Goal: Task Accomplishment & Management: Complete application form

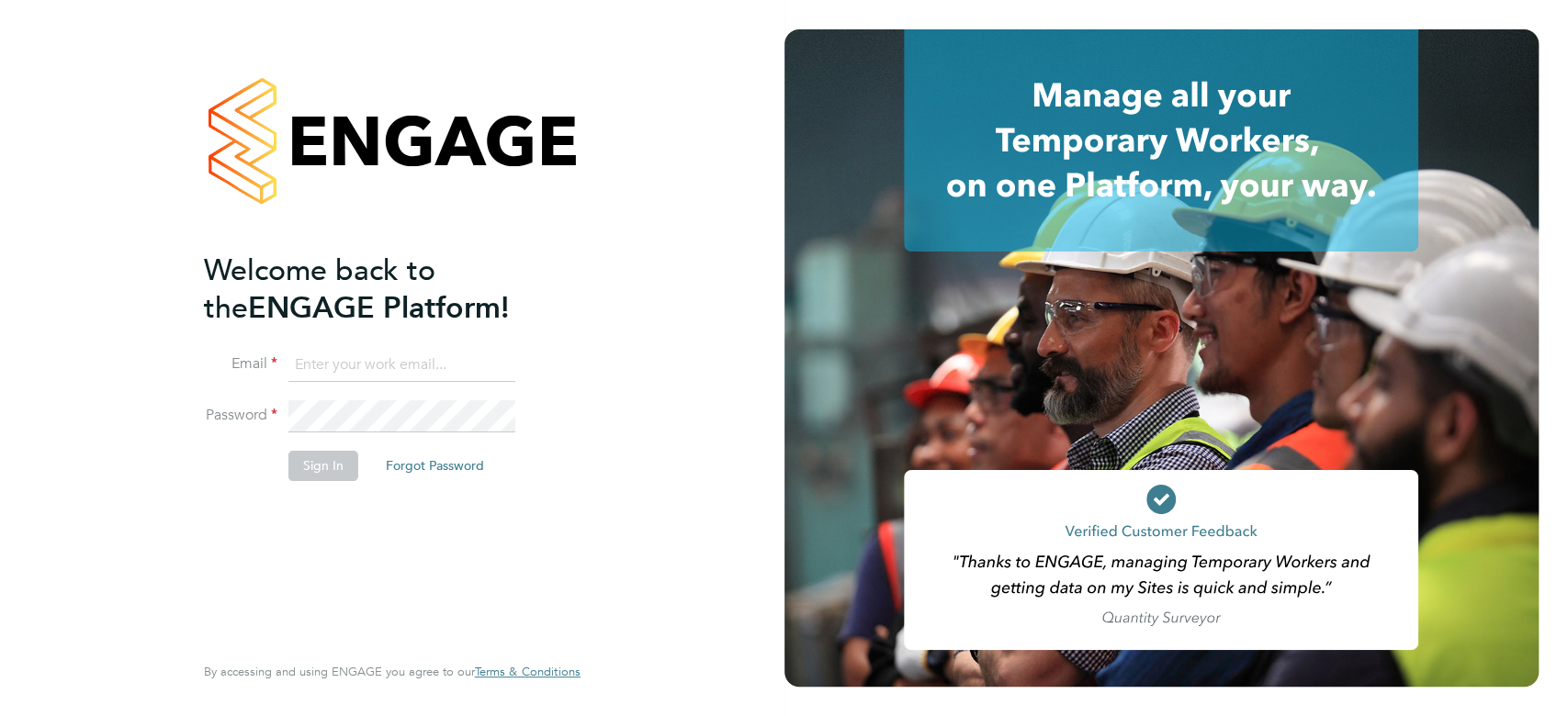
type input "seddon@psrsolutions.co.uk"
click at [328, 467] on button "Sign In" at bounding box center [324, 465] width 70 height 29
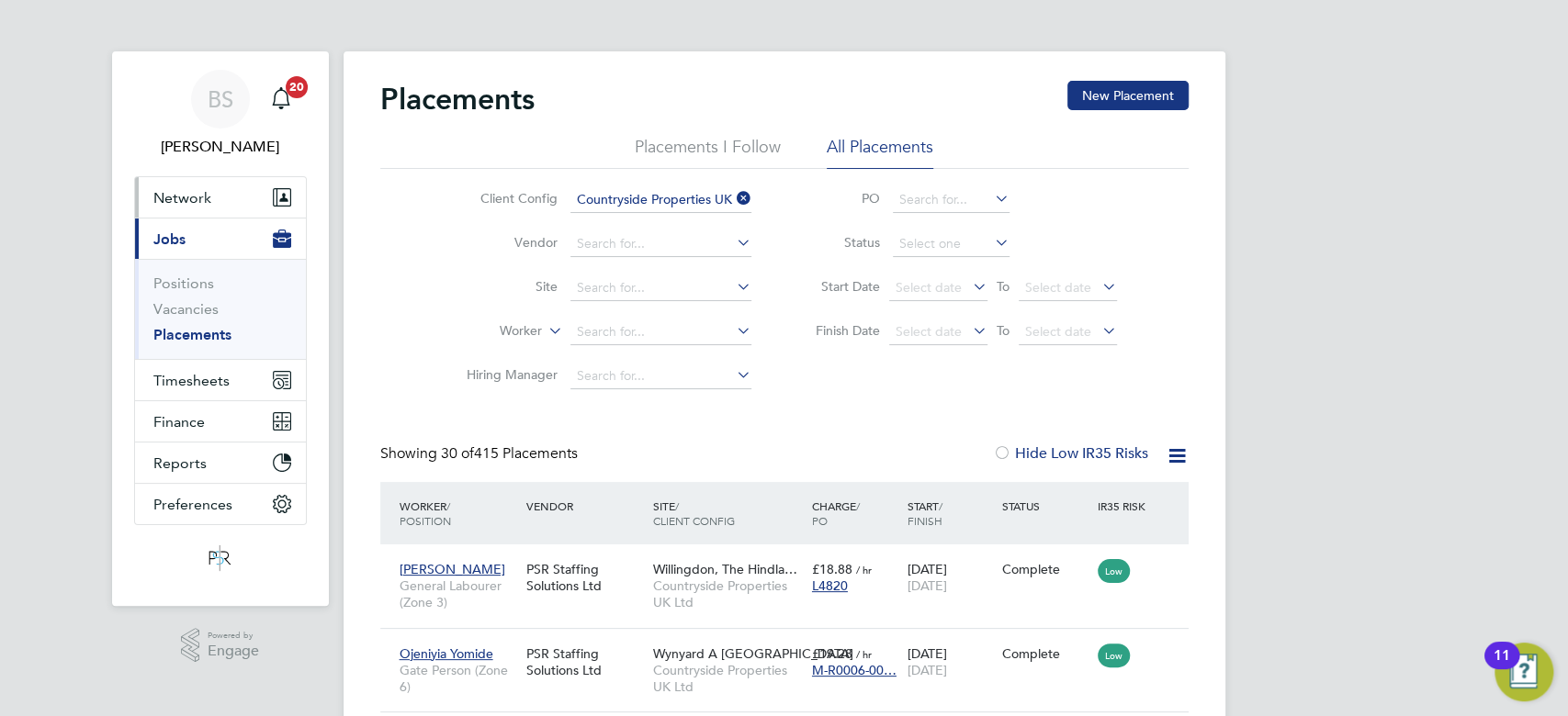
click at [195, 198] on span "Network" at bounding box center [183, 197] width 58 height 17
click at [217, 195] on button "Network" at bounding box center [220, 198] width 171 height 40
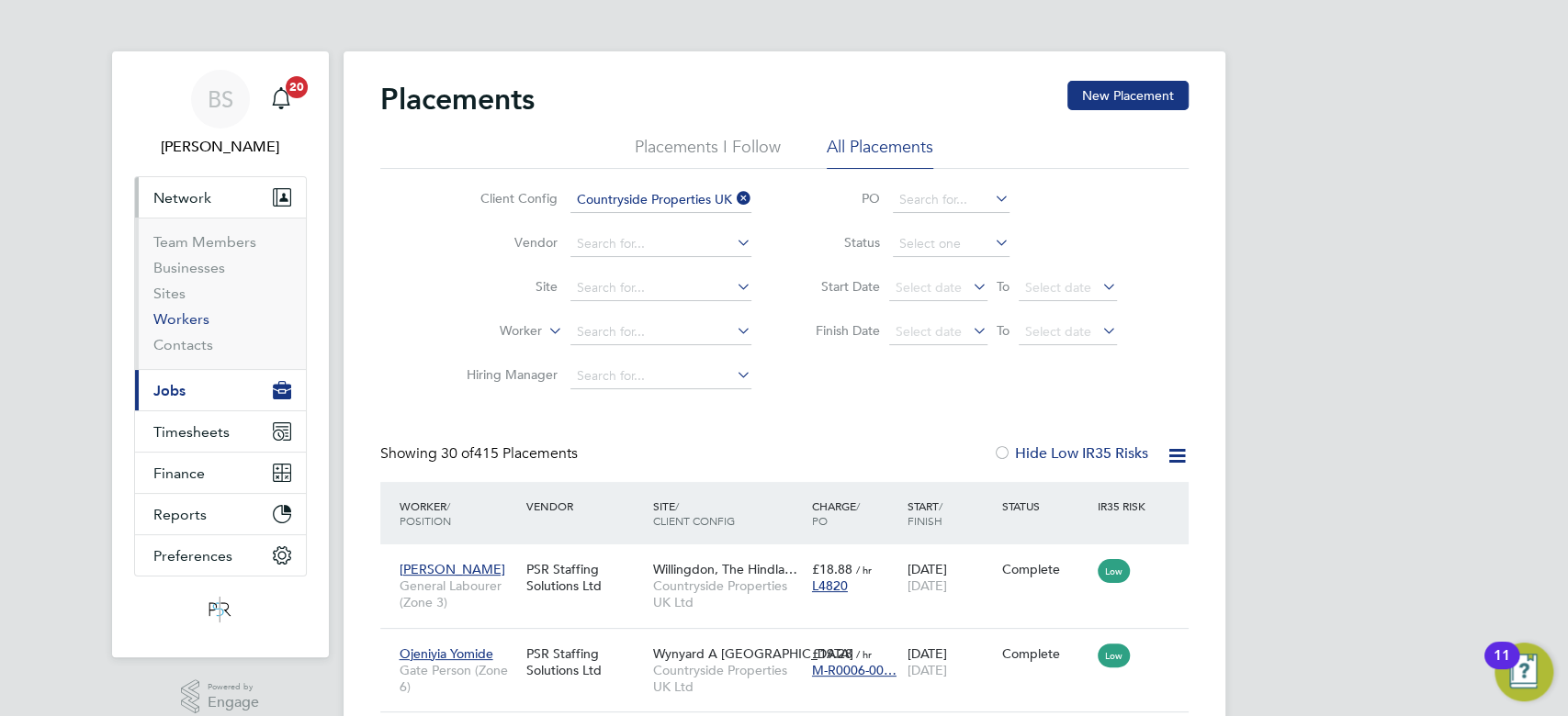
click at [192, 317] on link "Workers" at bounding box center [182, 319] width 56 height 17
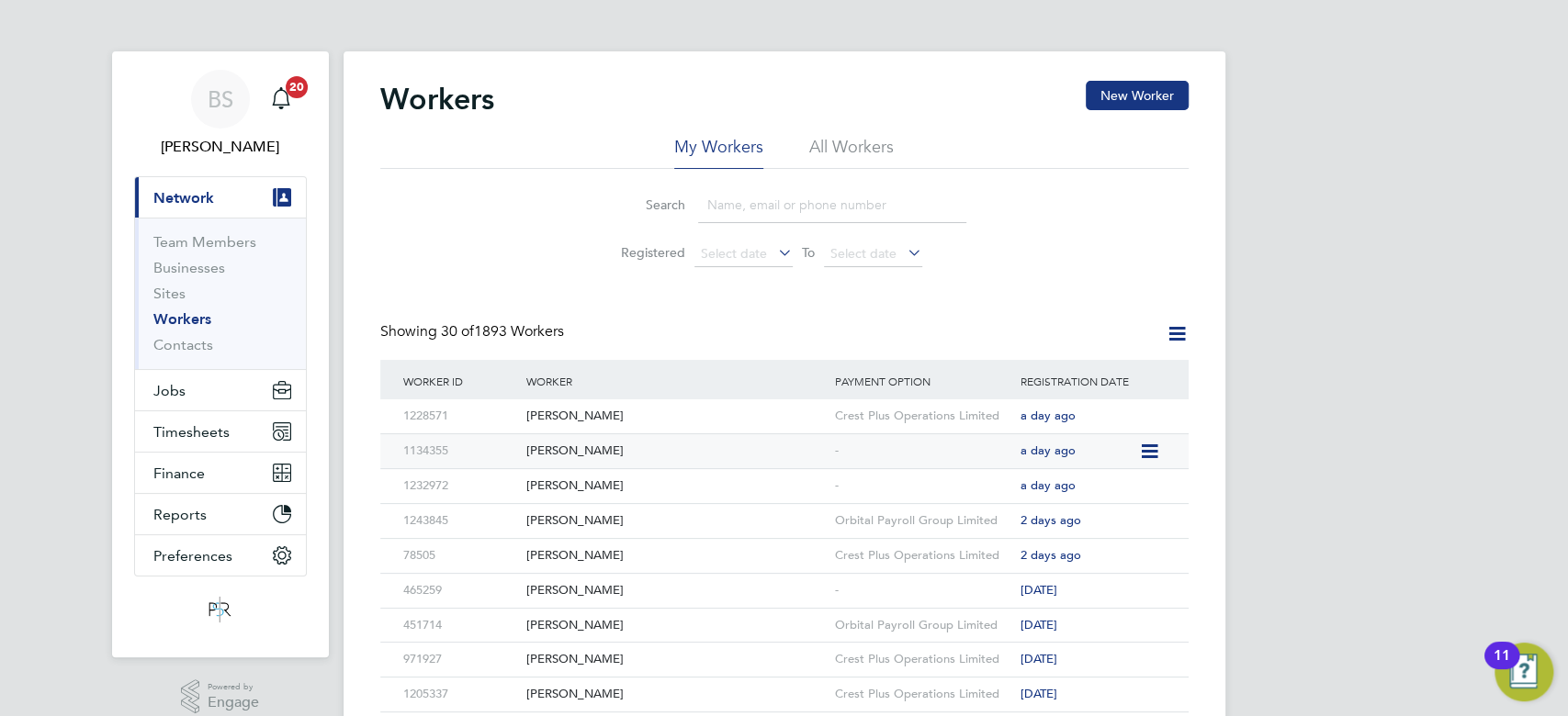
click at [580, 440] on div "[PERSON_NAME]" at bounding box center [675, 451] width 309 height 34
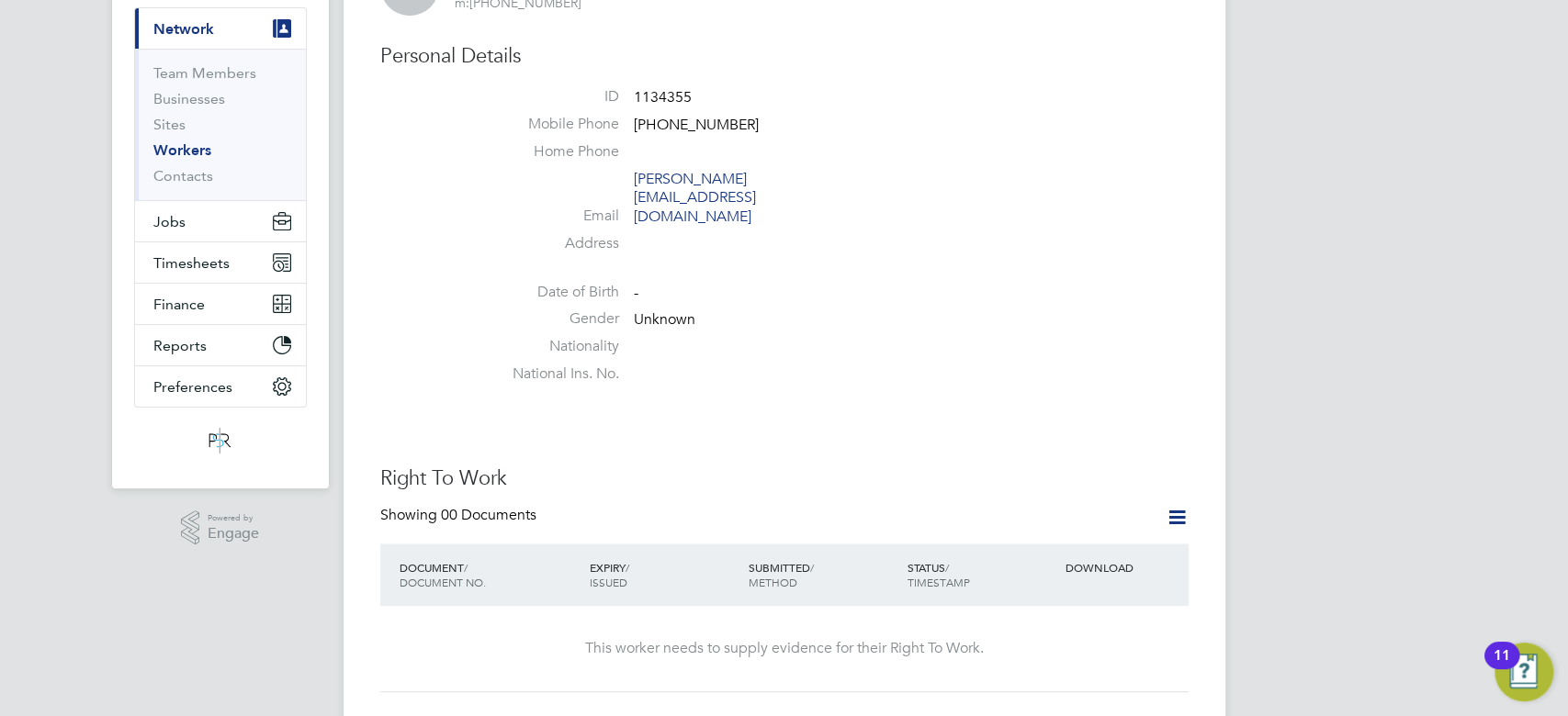
scroll to position [367, 0]
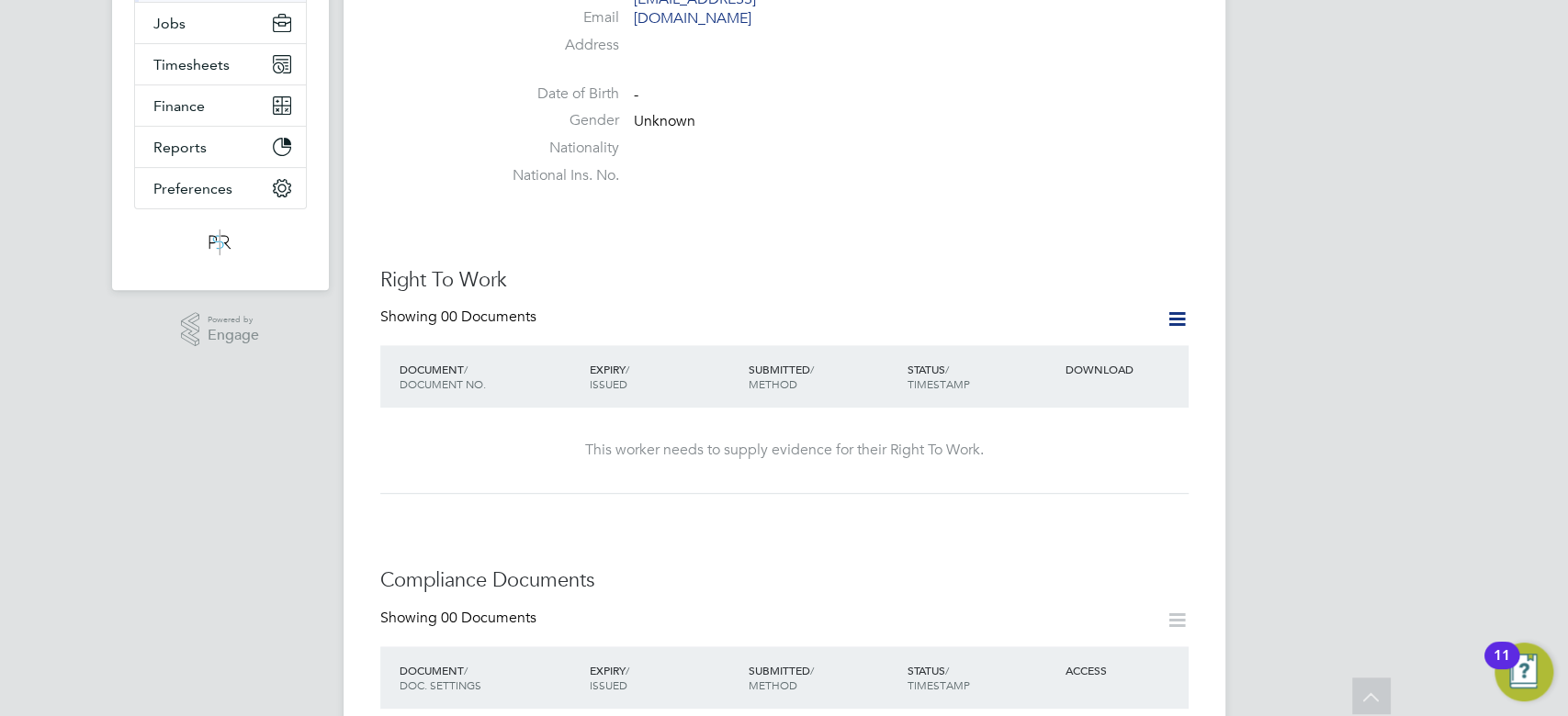
click at [1166, 308] on icon at bounding box center [1176, 319] width 23 height 23
click at [1092, 317] on li "Add Right To Work Document" at bounding box center [1076, 327] width 222 height 26
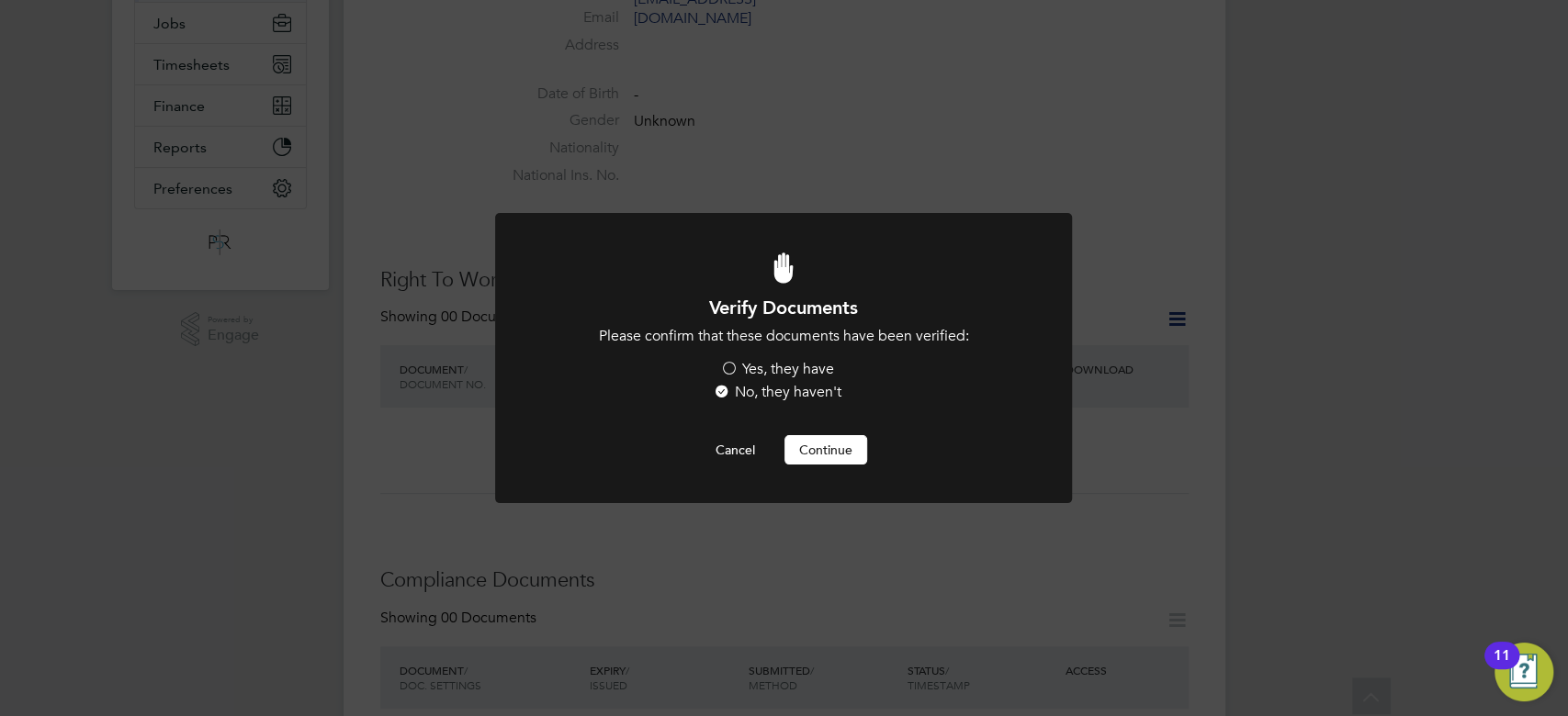
click at [761, 376] on label "Yes, they have" at bounding box center [777, 369] width 114 height 19
click at [0, 0] on input "Yes, they have" at bounding box center [0, 0] width 0 height 0
click at [835, 458] on button "Continue" at bounding box center [826, 449] width 83 height 29
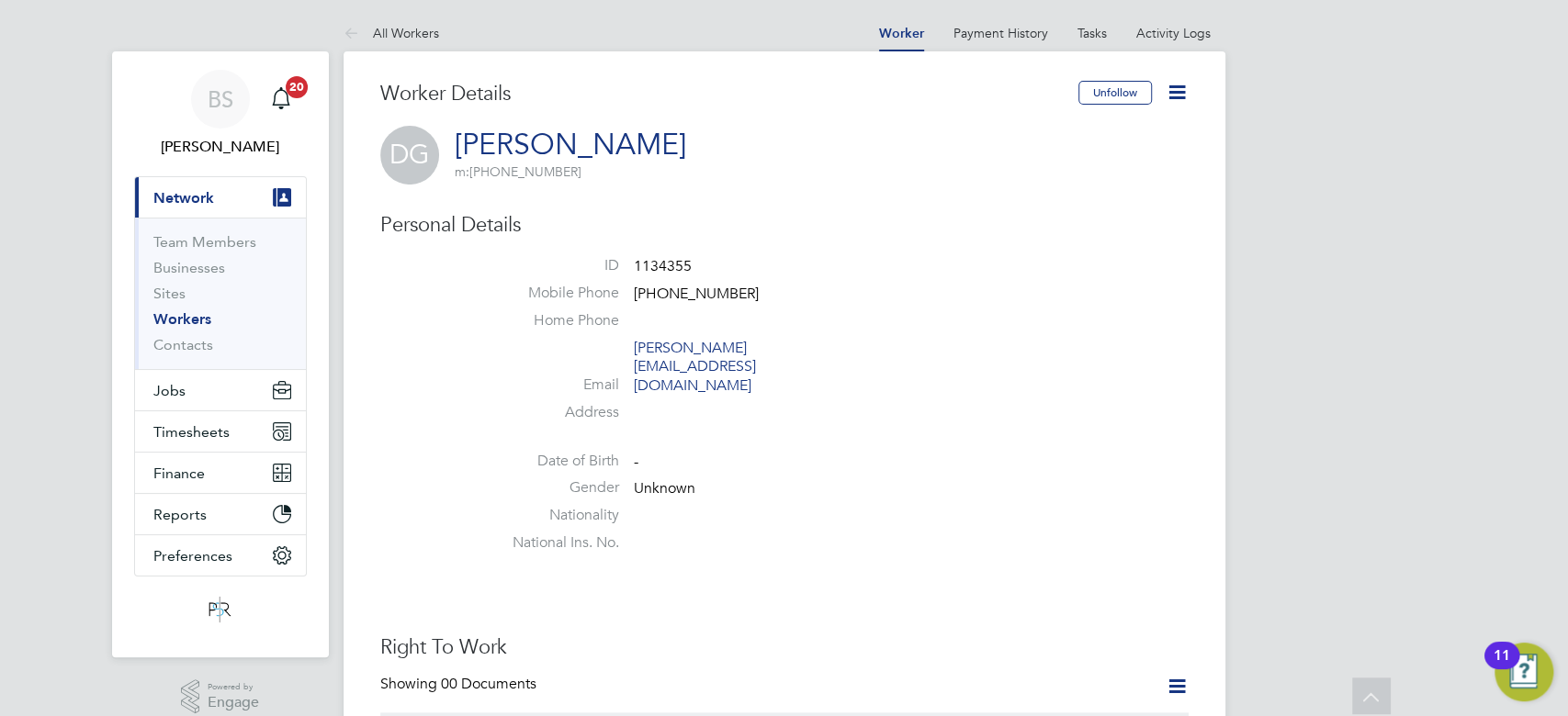
scroll to position [367, 0]
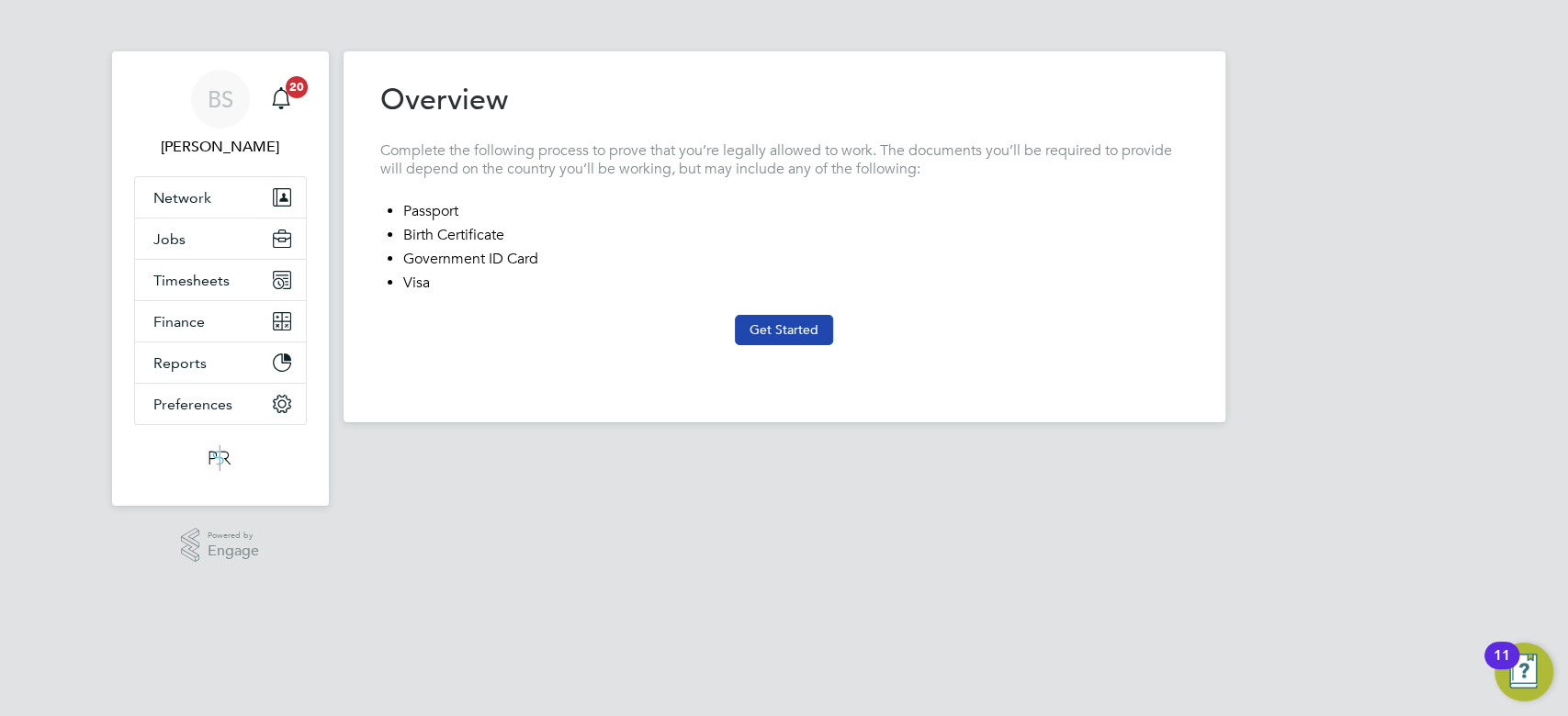
type input "[GEOGRAPHIC_DATA]"
click at [781, 337] on button "Get Started" at bounding box center [784, 330] width 98 height 29
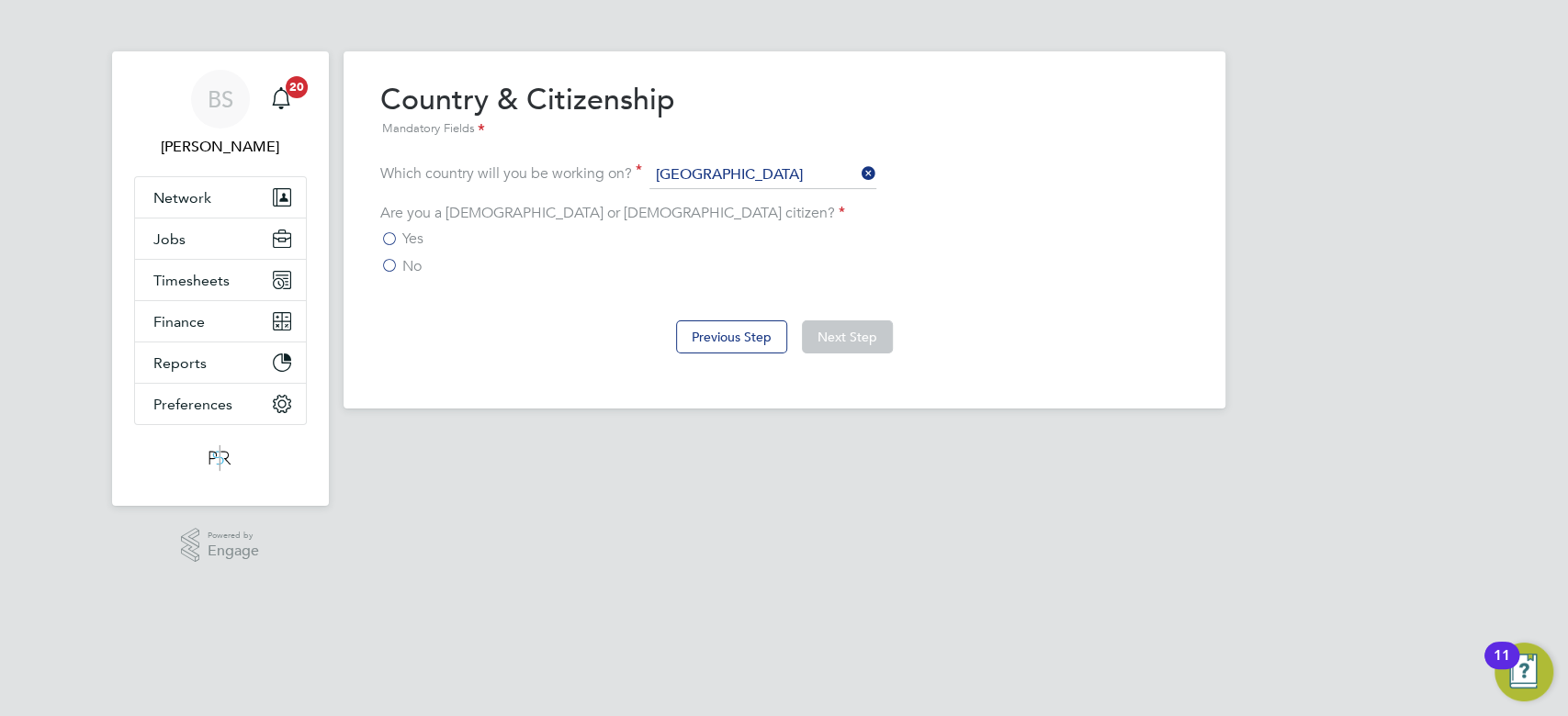
click at [402, 237] on span "Yes" at bounding box center [412, 239] width 21 height 18
click at [0, 0] on input "Yes" at bounding box center [0, 0] width 0 height 0
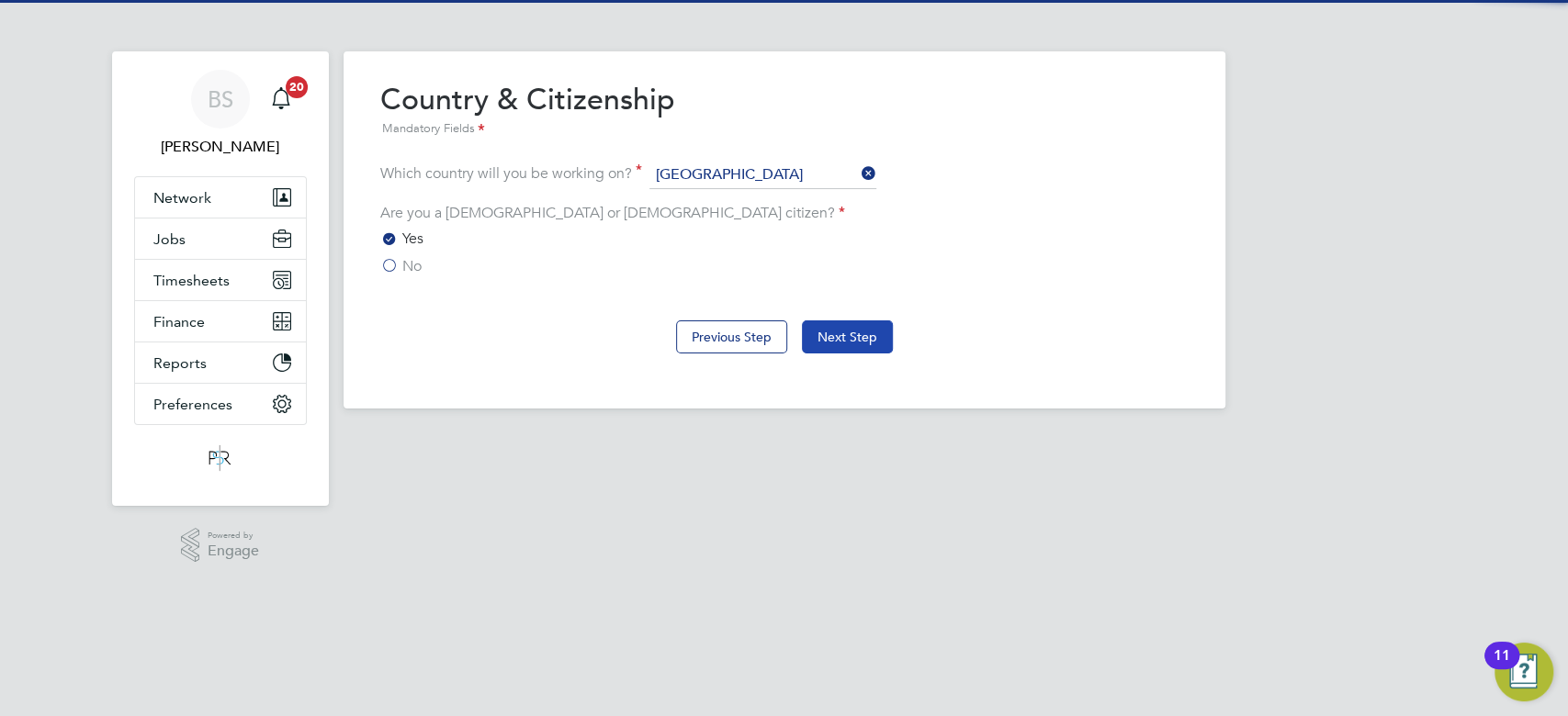
click at [876, 332] on button "Next Step" at bounding box center [847, 337] width 91 height 33
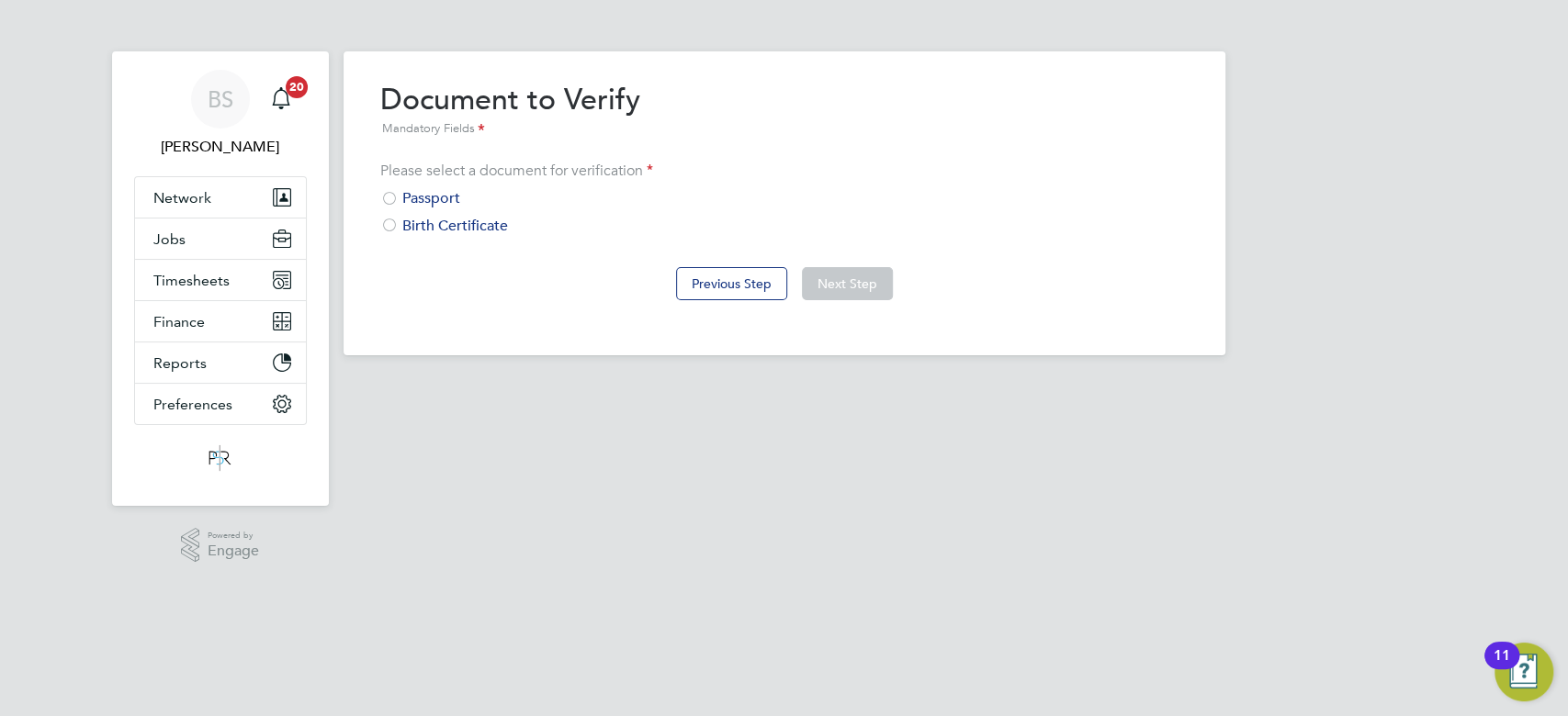
click at [440, 192] on div "Passport" at bounding box center [784, 198] width 808 height 19
click at [851, 285] on button "Next Step" at bounding box center [847, 284] width 91 height 33
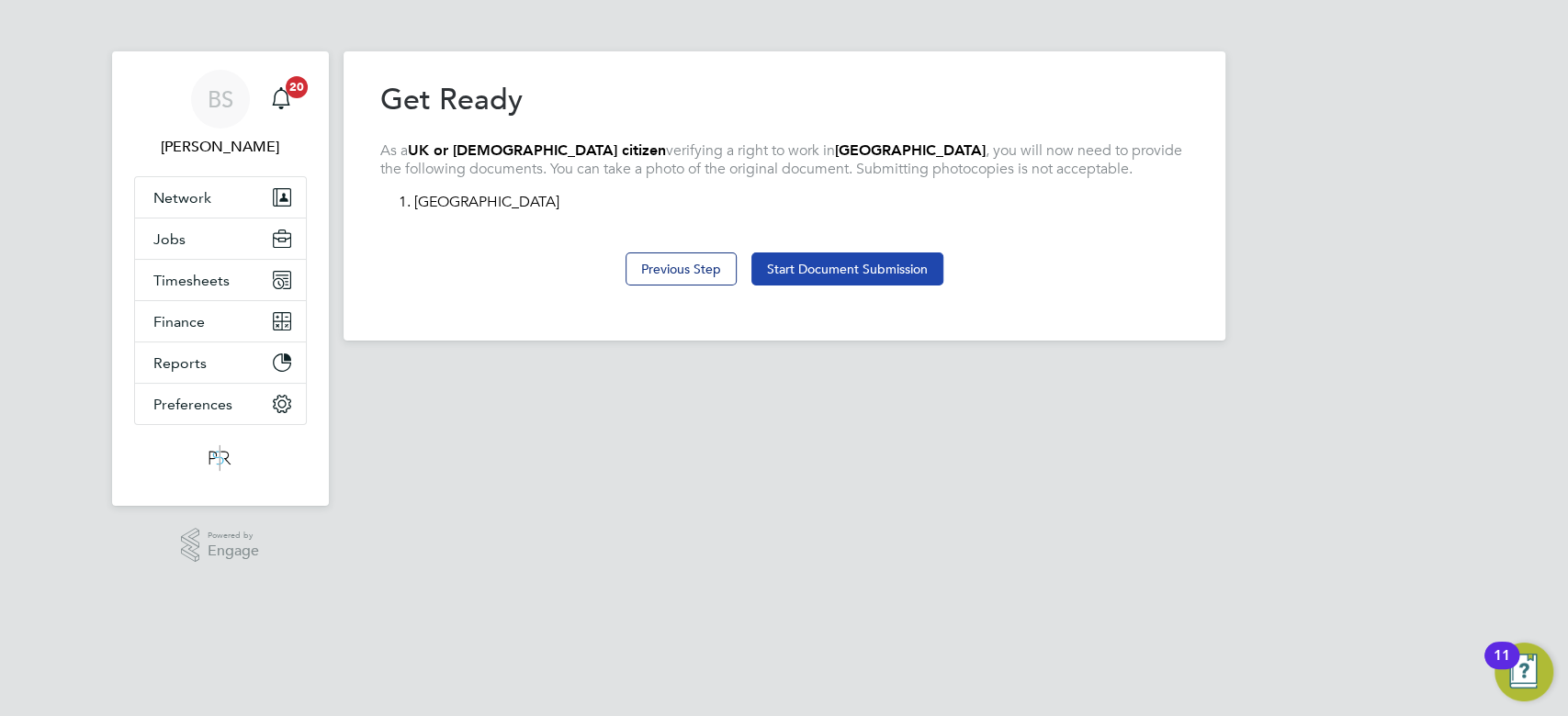
click at [843, 262] on button "Start Document Submission" at bounding box center [847, 269] width 192 height 33
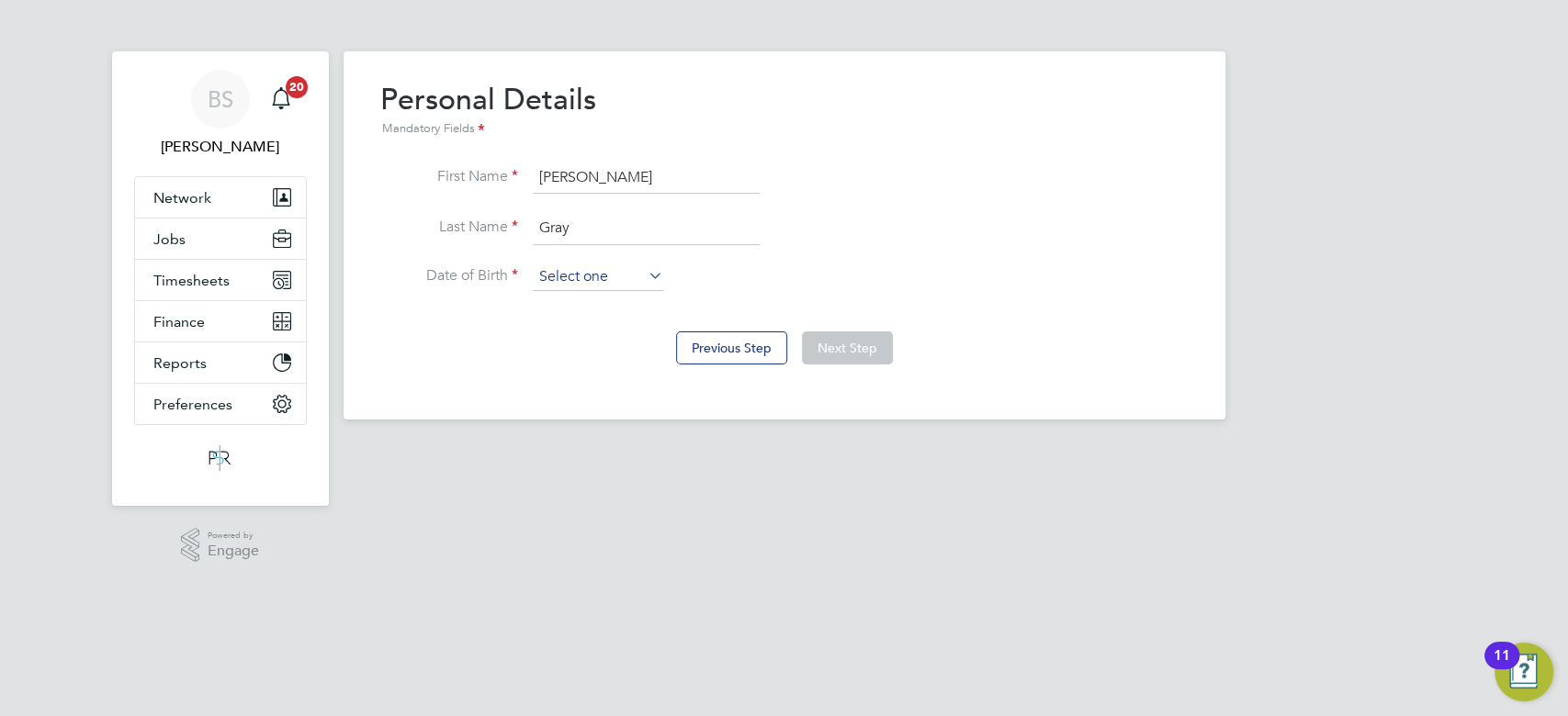
click at [609, 276] on input at bounding box center [598, 278] width 131 height 28
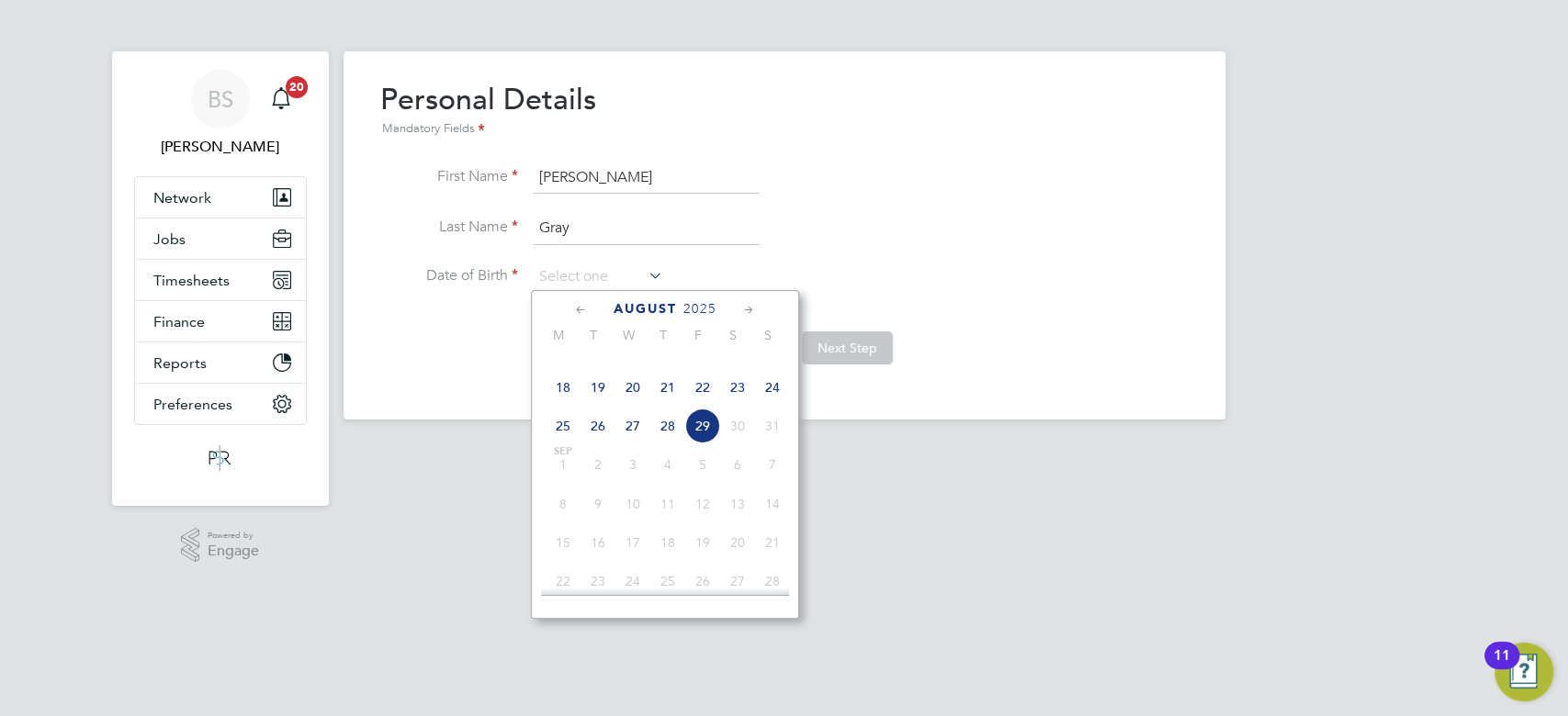
click at [691, 308] on span "2025" at bounding box center [699, 310] width 33 height 16
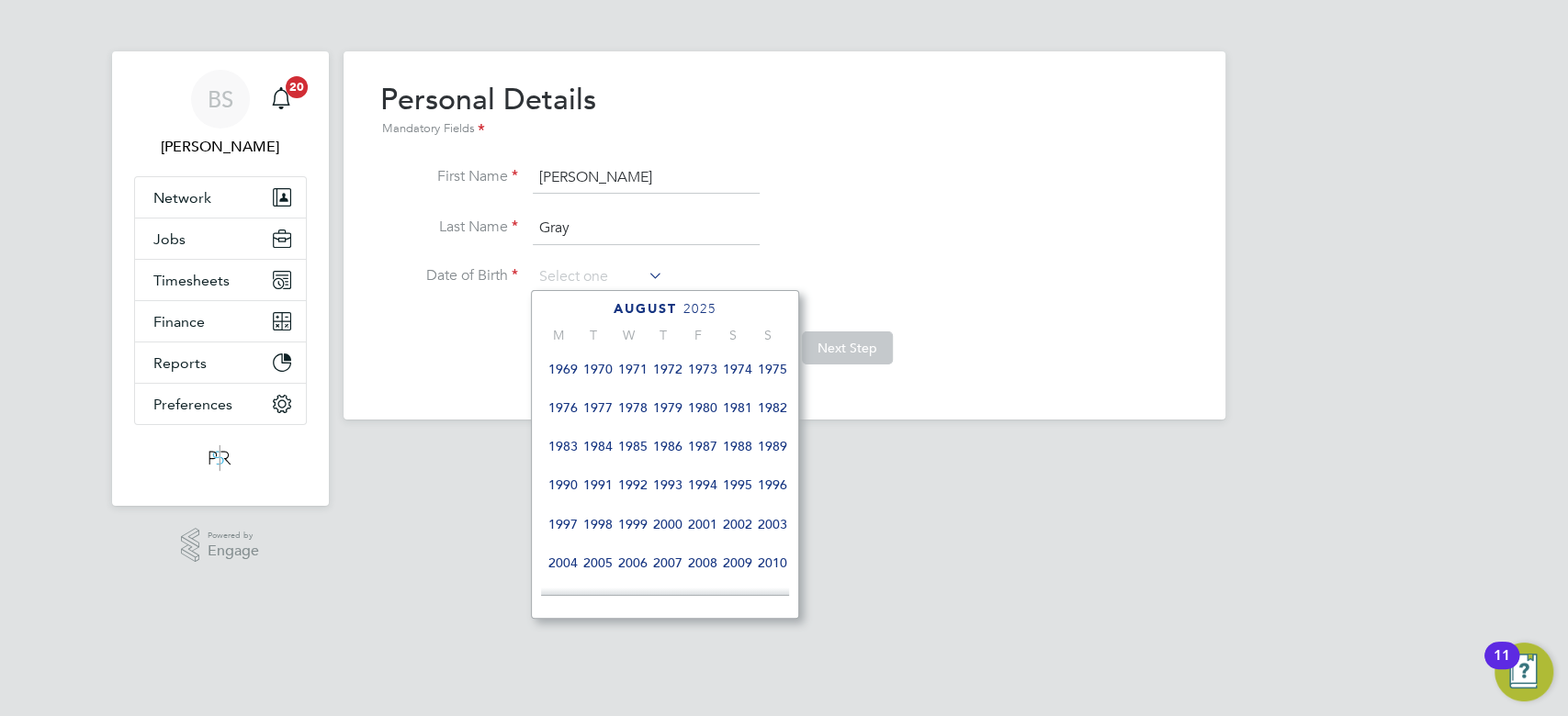
scroll to position [251, 0]
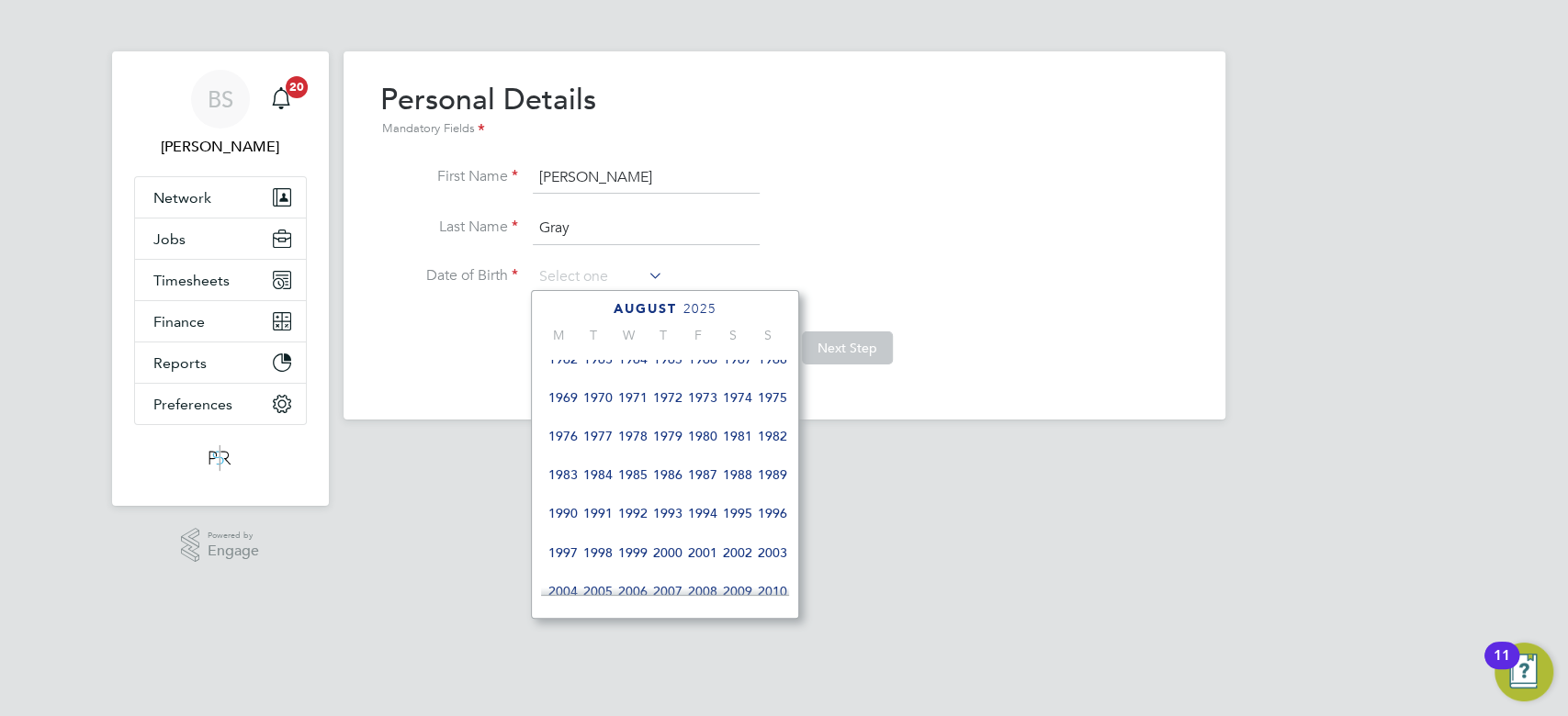
click at [705, 368] on span "1966" at bounding box center [702, 358] width 35 height 35
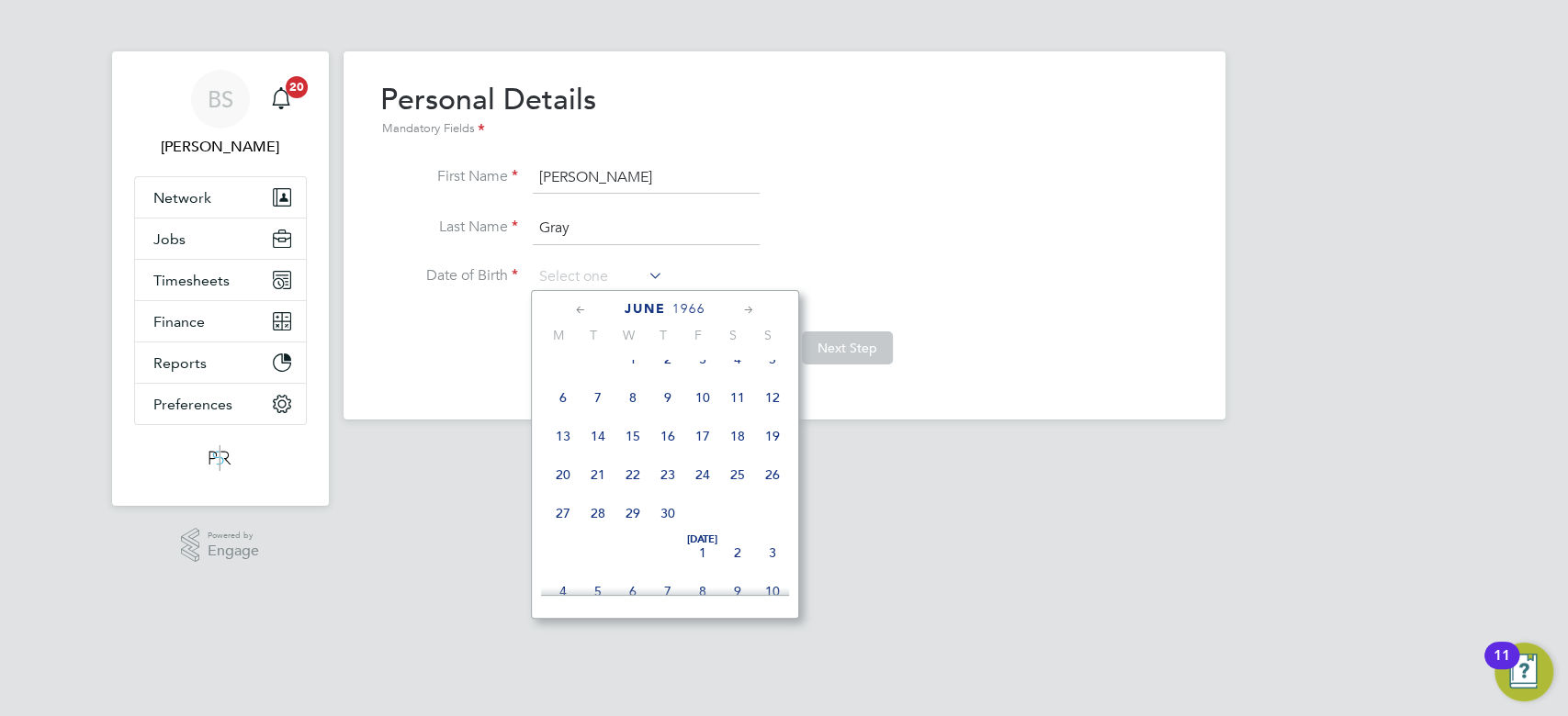
click at [580, 311] on icon at bounding box center [580, 311] width 17 height 20
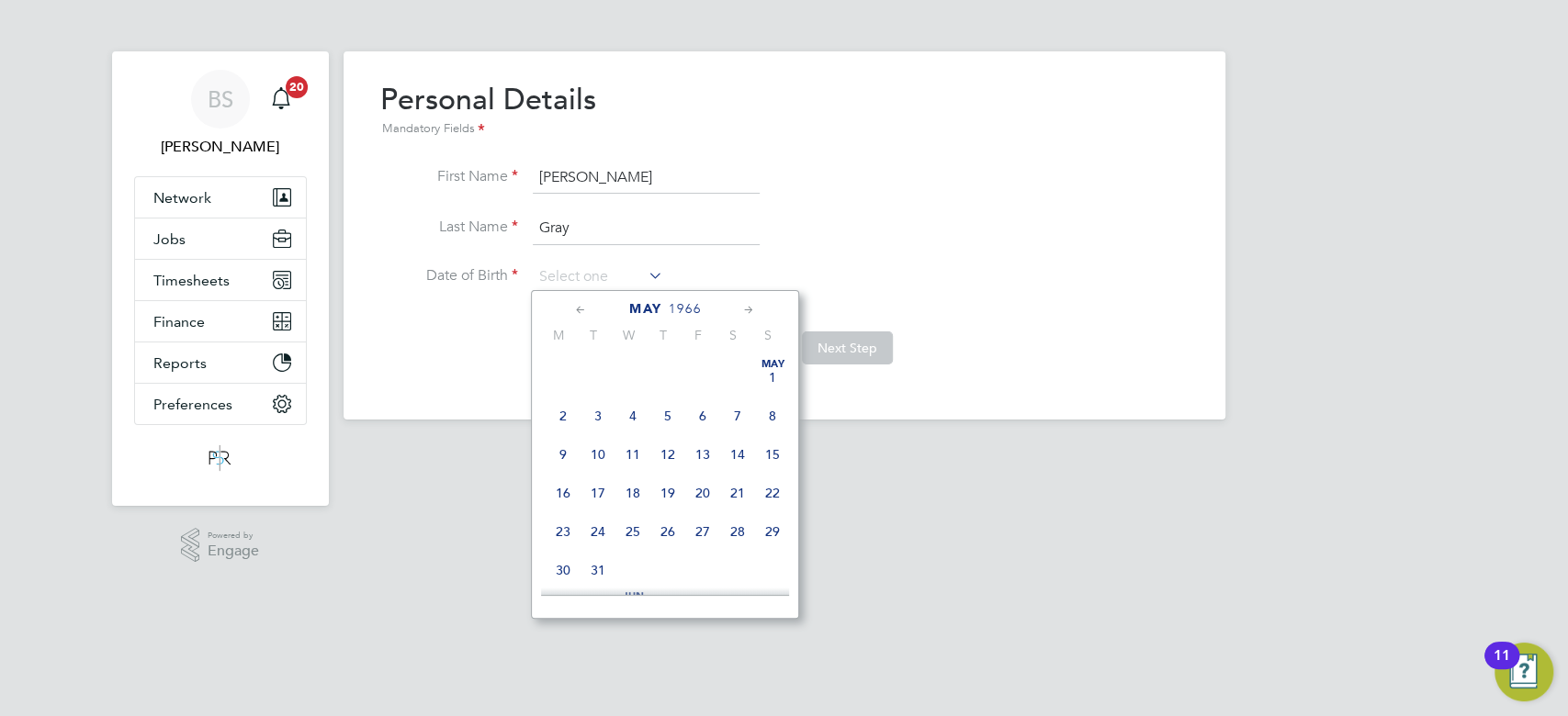
click at [736, 308] on div "[DATE]" at bounding box center [665, 309] width 248 height 17
click at [743, 309] on icon at bounding box center [748, 311] width 17 height 20
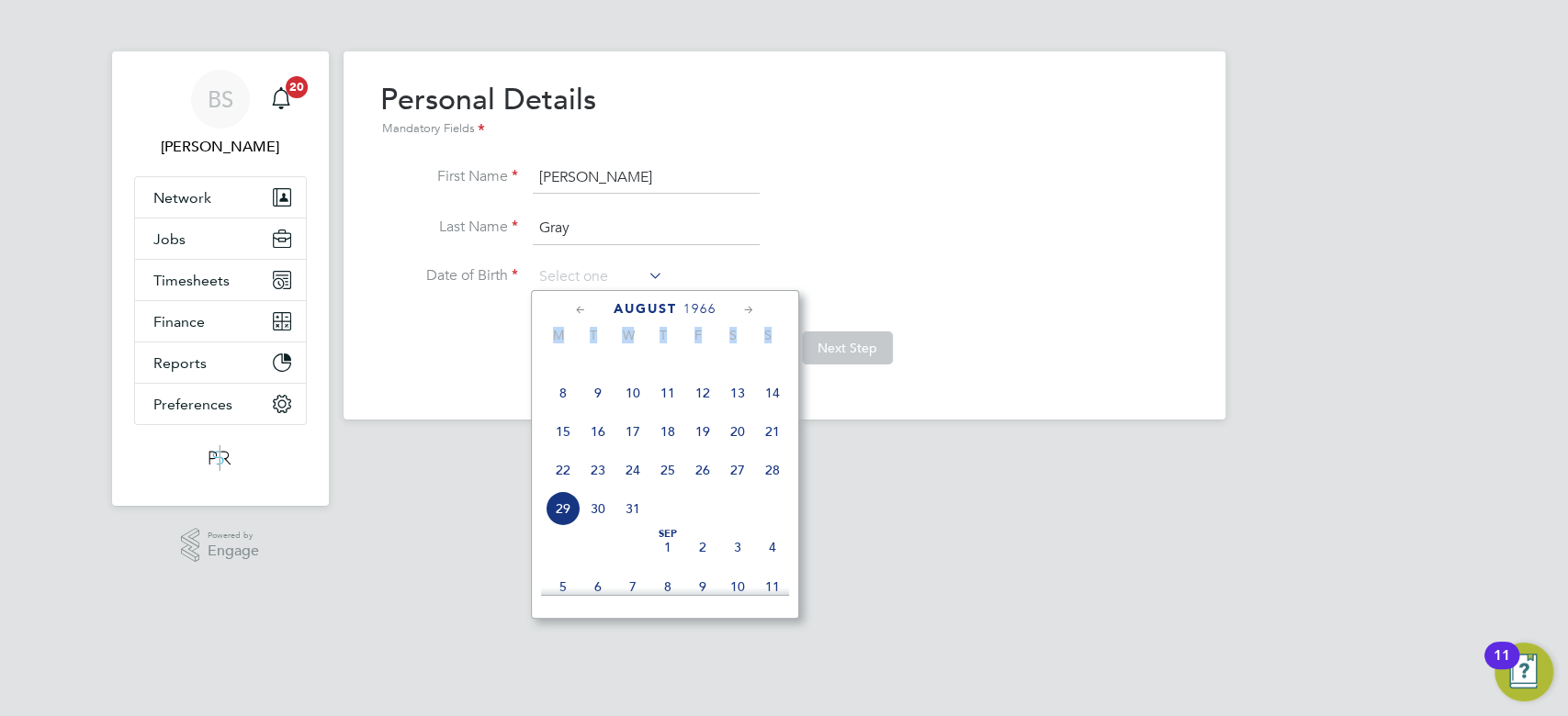
click at [743, 309] on icon at bounding box center [748, 311] width 17 height 20
click at [737, 441] on span "17" at bounding box center [737, 423] width 35 height 35
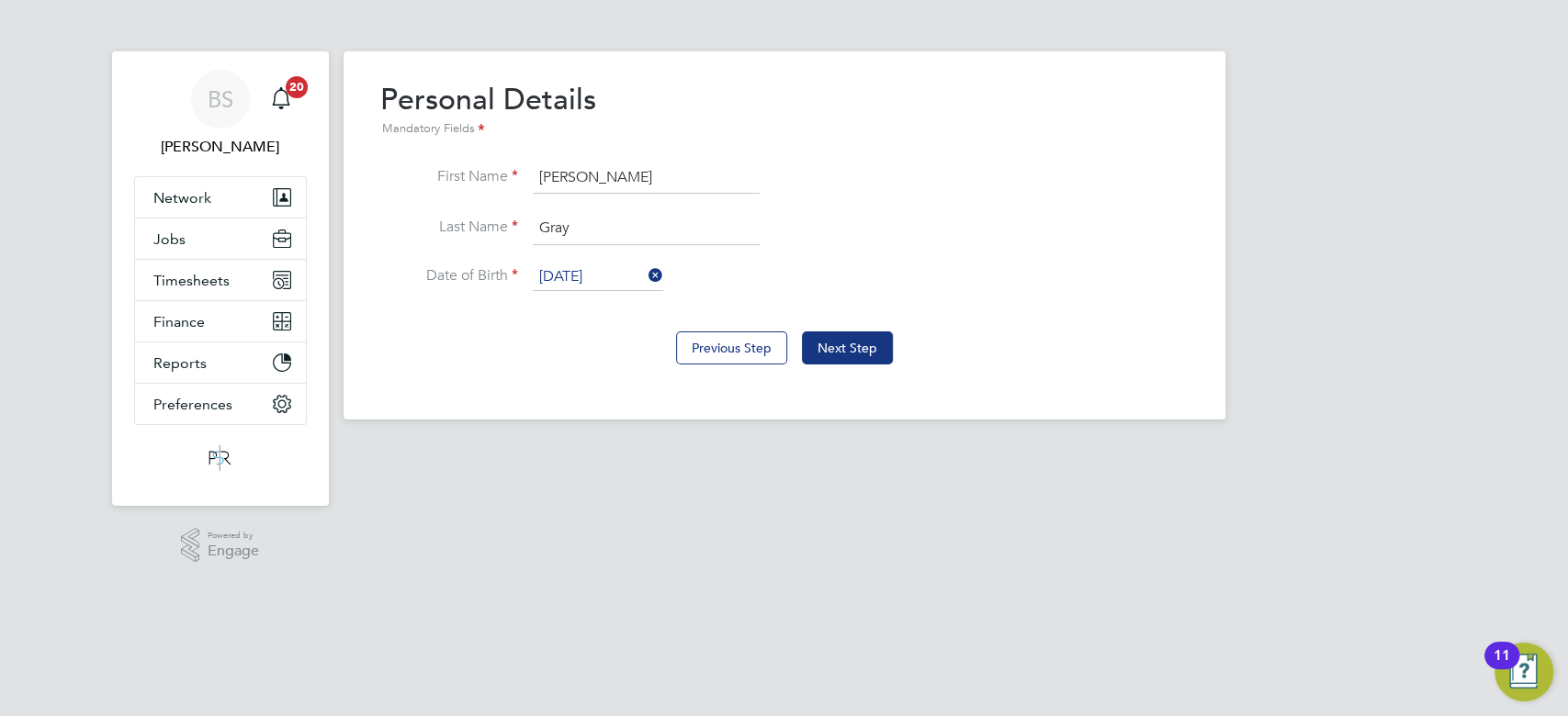
click at [601, 281] on input "[DATE]" at bounding box center [598, 278] width 131 height 28
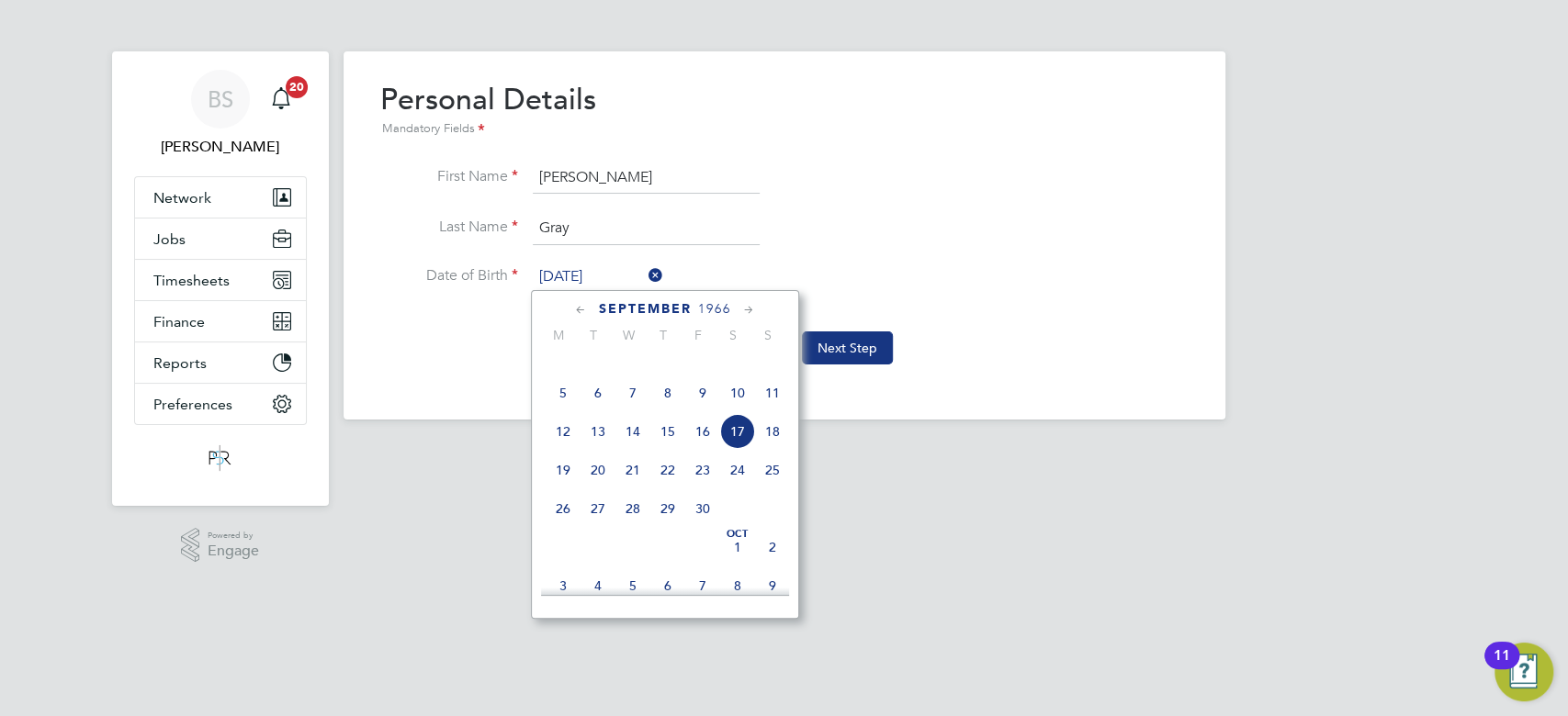
click at [598, 526] on span "27" at bounding box center [597, 508] width 35 height 35
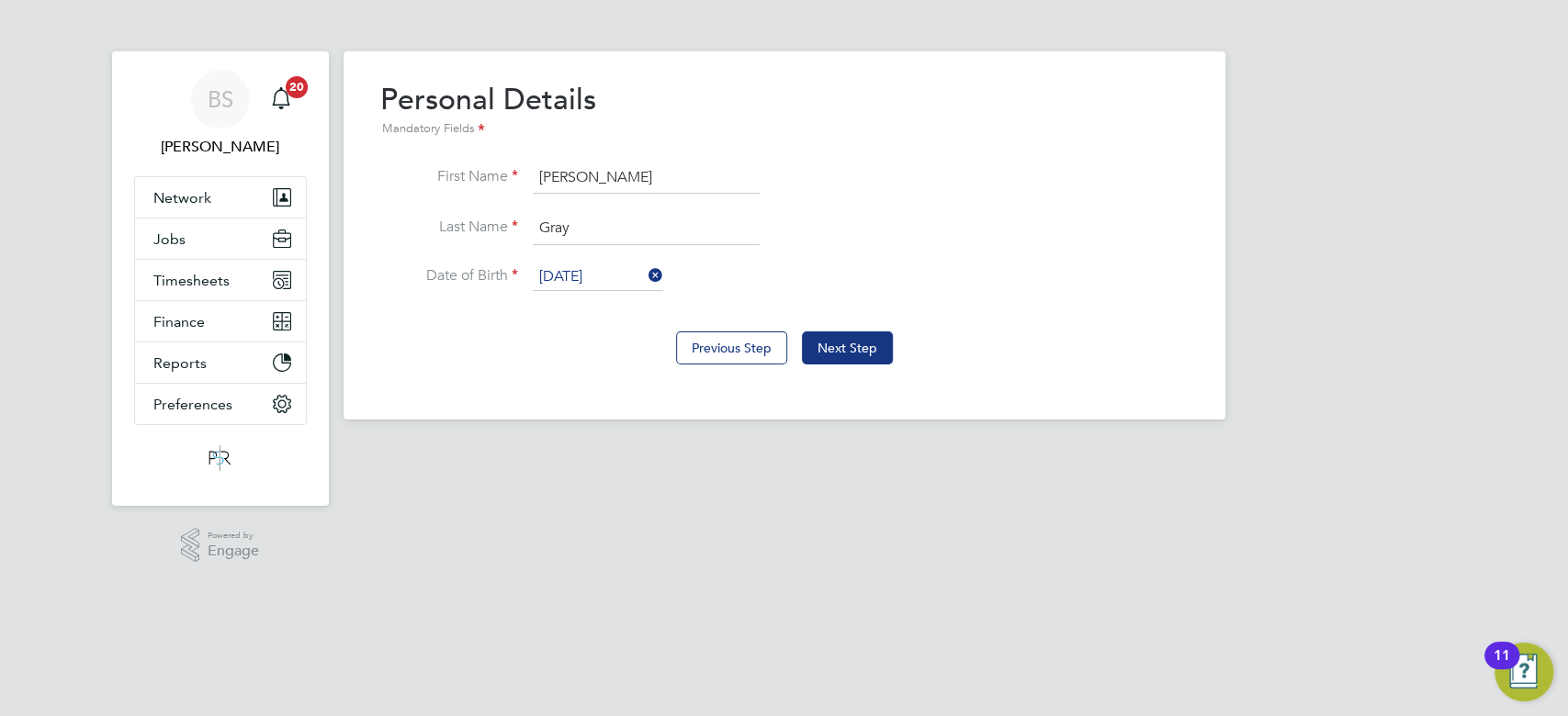
click at [630, 277] on input "[DATE]" at bounding box center [598, 278] width 131 height 28
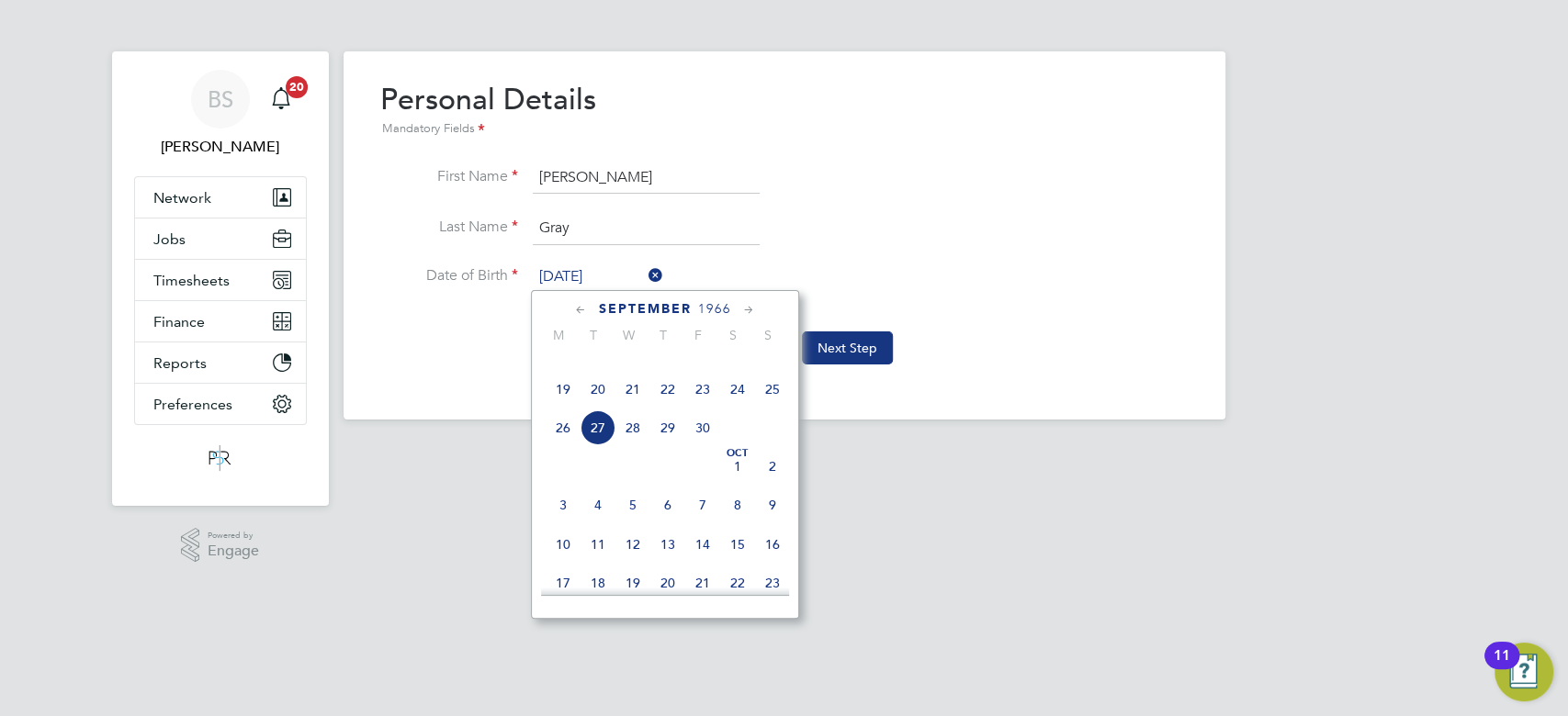
click at [580, 307] on icon at bounding box center [580, 311] width 17 height 20
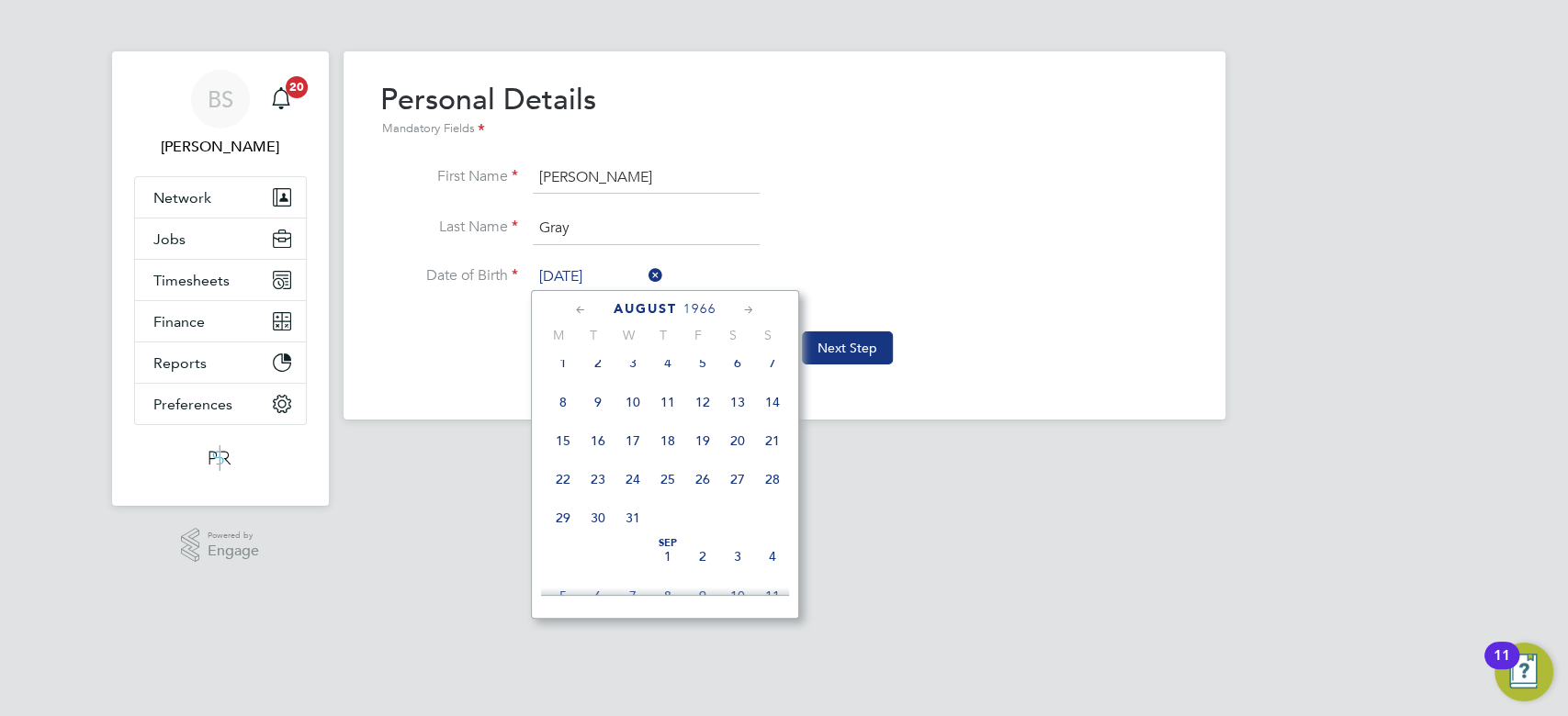
click at [580, 307] on icon at bounding box center [580, 311] width 17 height 20
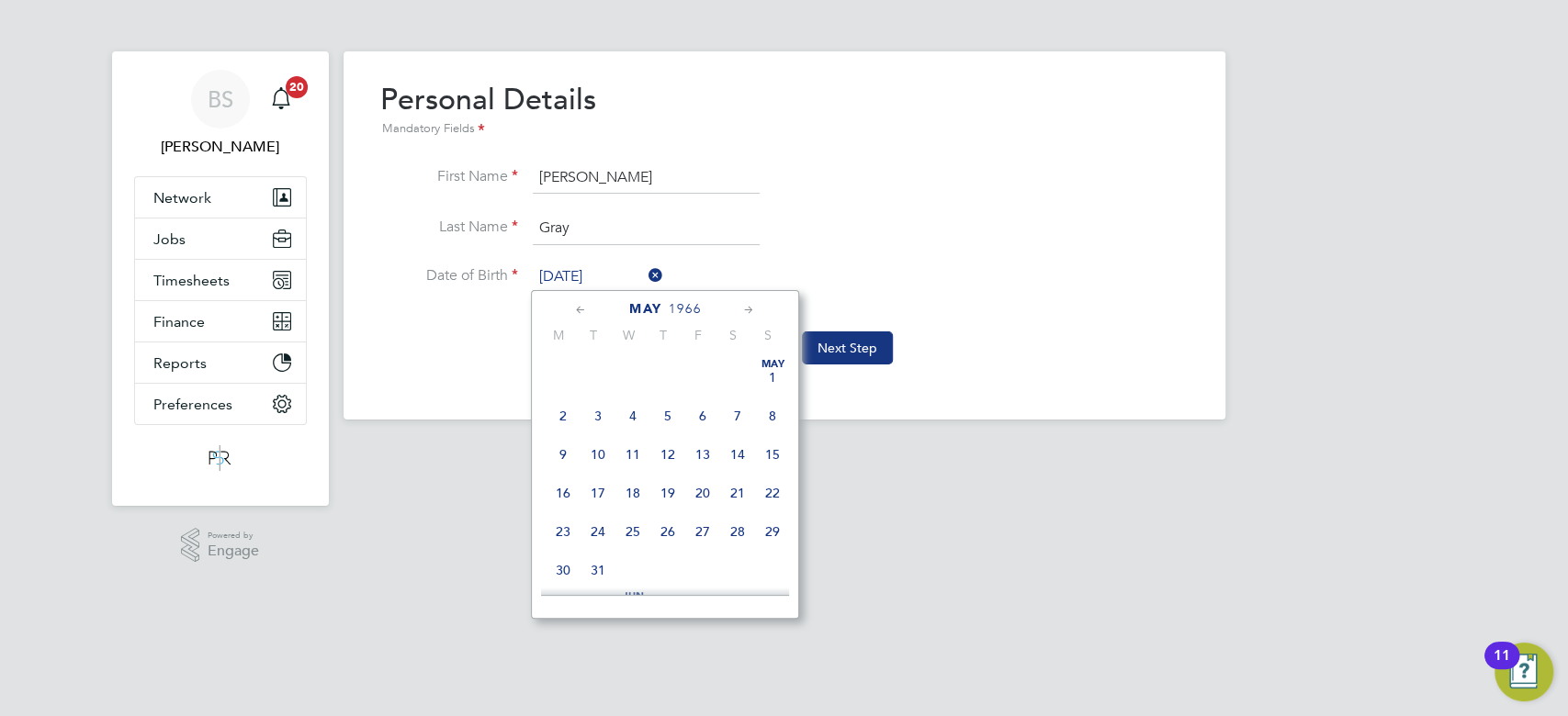
click at [580, 307] on icon at bounding box center [580, 311] width 17 height 20
click at [771, 496] on span "27" at bounding box center [772, 492] width 35 height 35
type input "[DATE]"
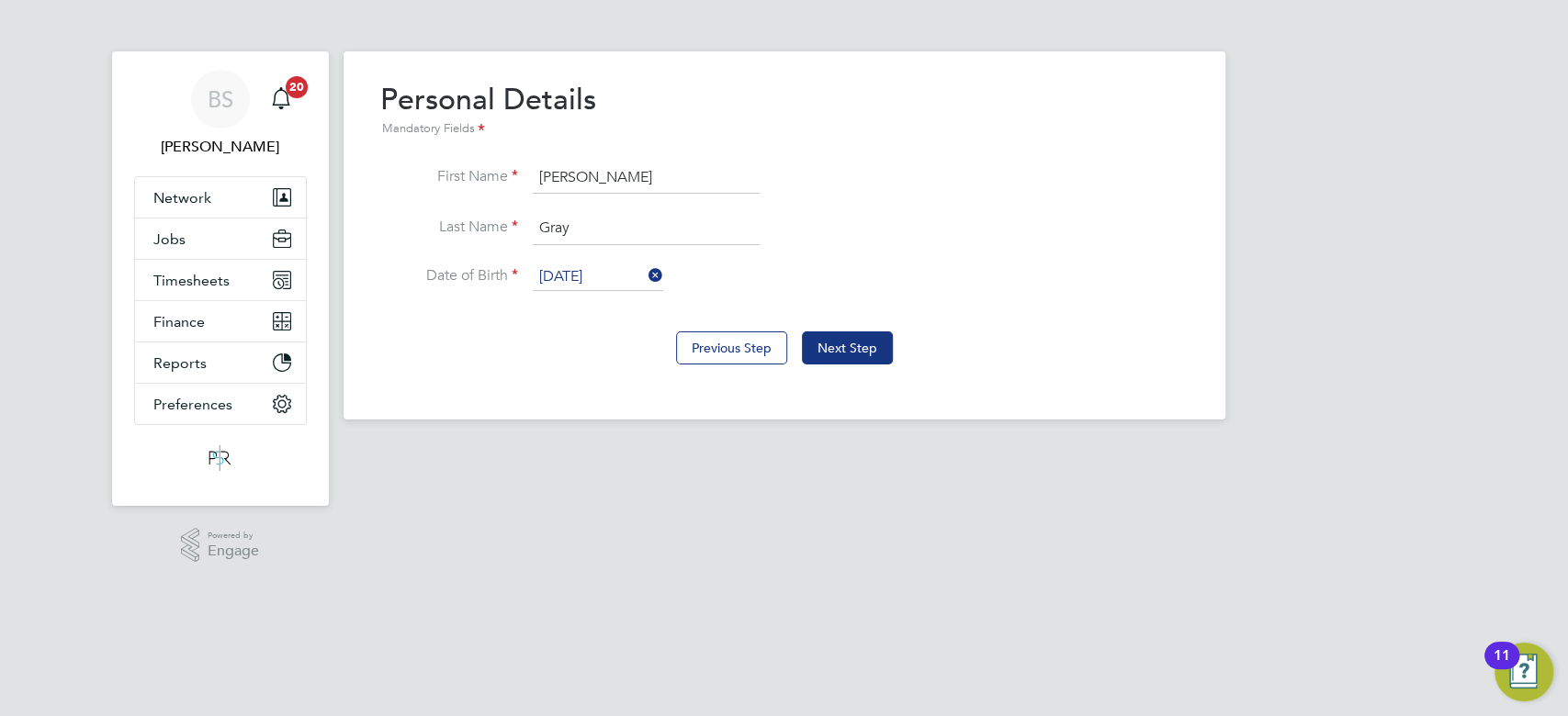
click at [836, 241] on li "Last Name [PERSON_NAME]" at bounding box center [784, 238] width 808 height 52
click at [858, 347] on button "Next Step" at bounding box center [847, 348] width 91 height 33
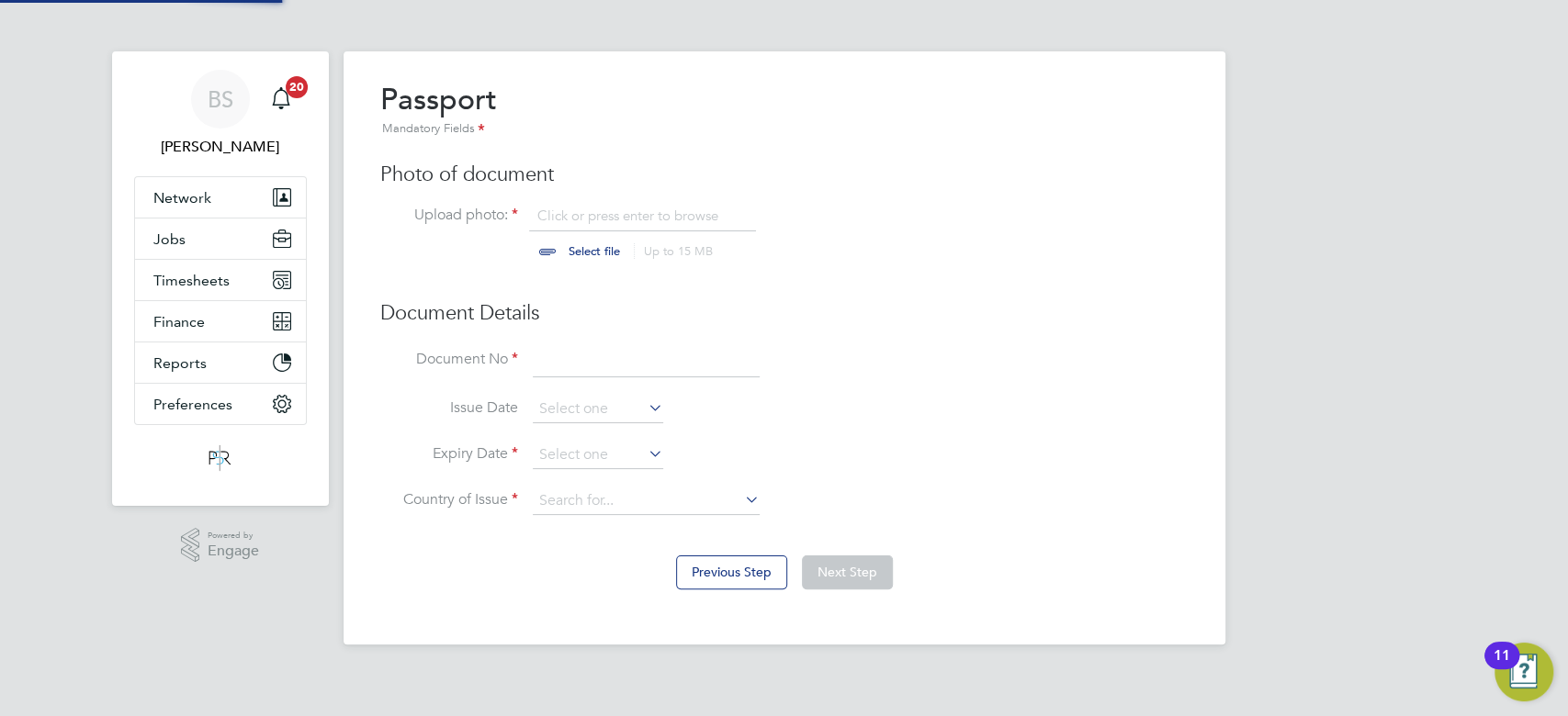
scroll to position [24, 228]
click at [577, 210] on input "file" at bounding box center [611, 234] width 289 height 55
type input "C:\fakepath\[PERSON_NAME] passport.JPG"
click at [583, 372] on input at bounding box center [646, 361] width 227 height 33
type input "556658464"
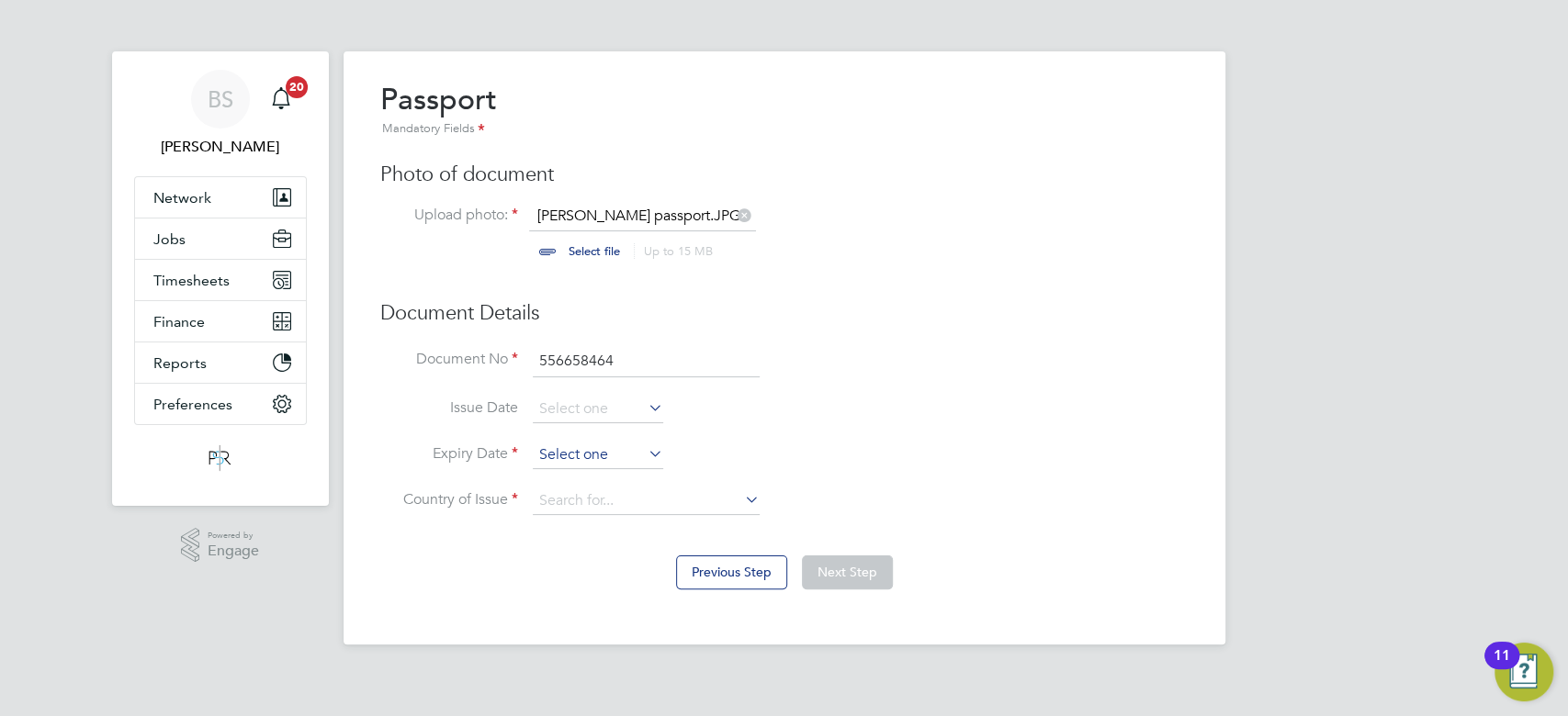
click at [631, 461] on input at bounding box center [598, 455] width 131 height 28
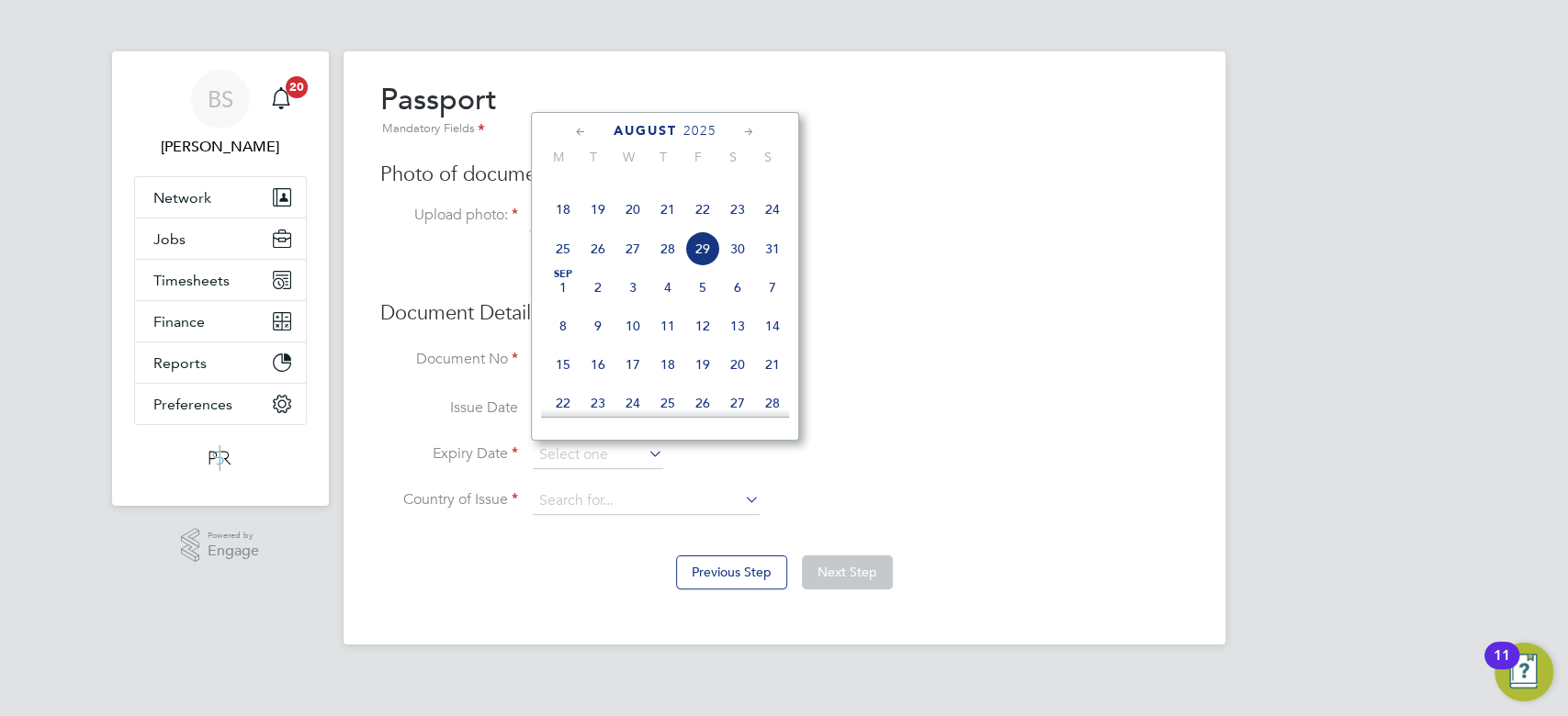
click at [691, 128] on span "2025" at bounding box center [699, 131] width 33 height 16
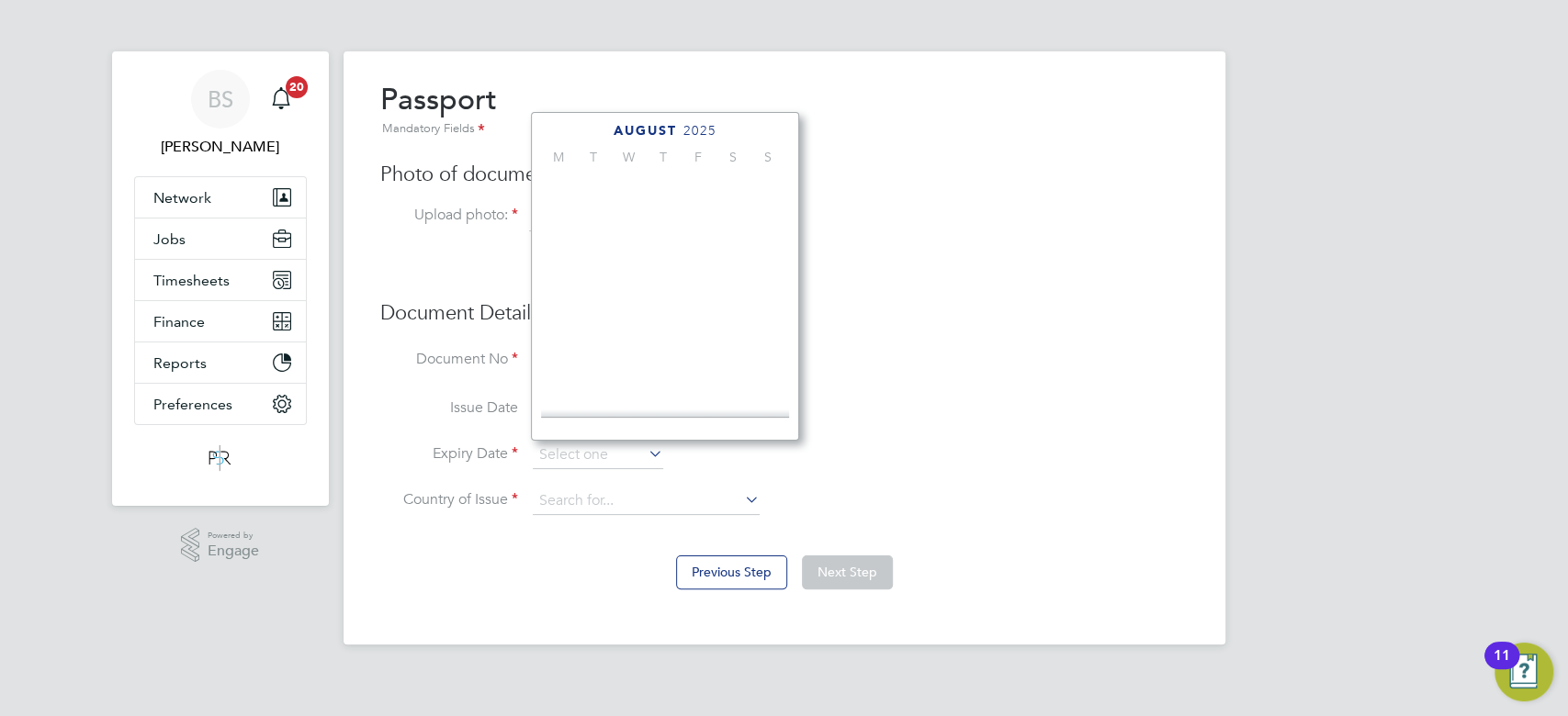
scroll to position [496, 0]
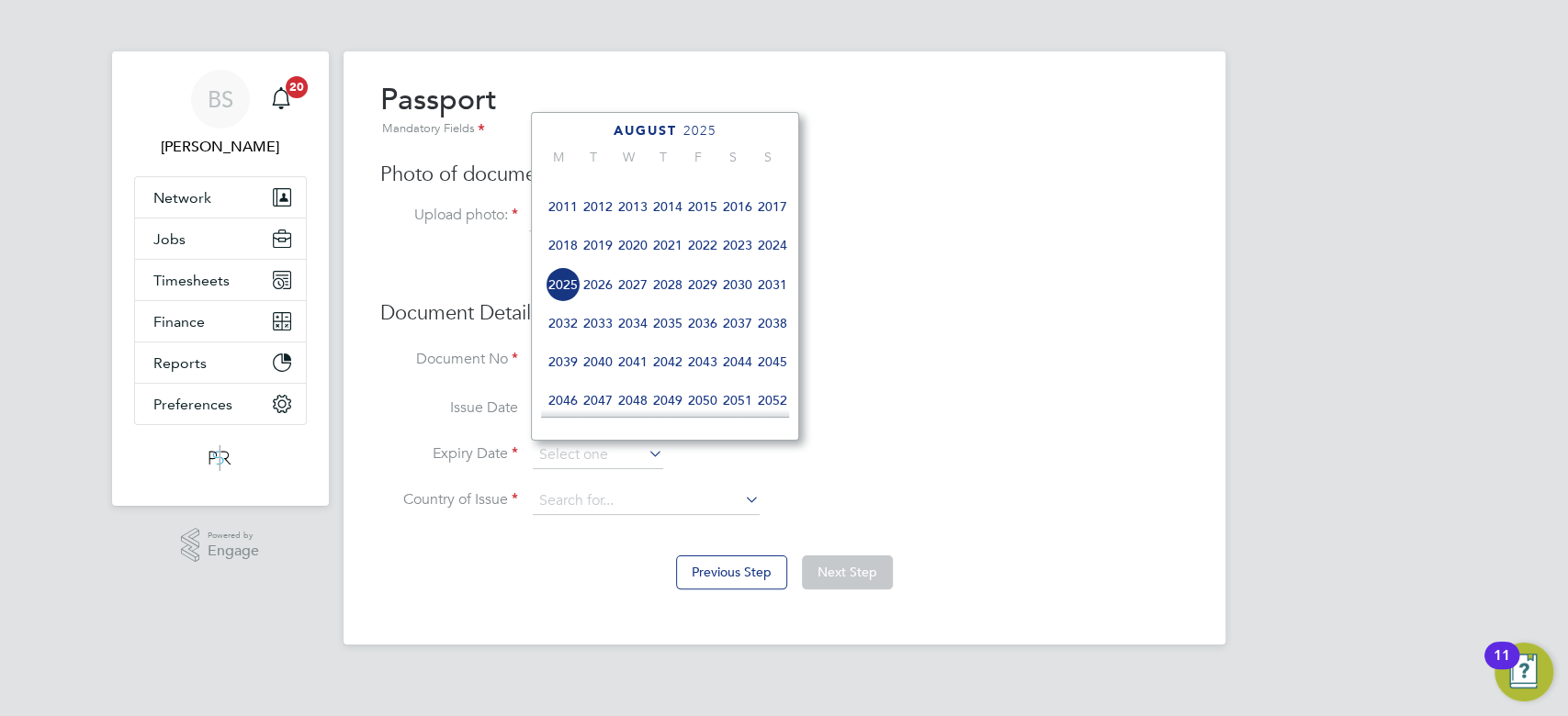
click at [676, 303] on span "2028" at bounding box center [667, 285] width 35 height 35
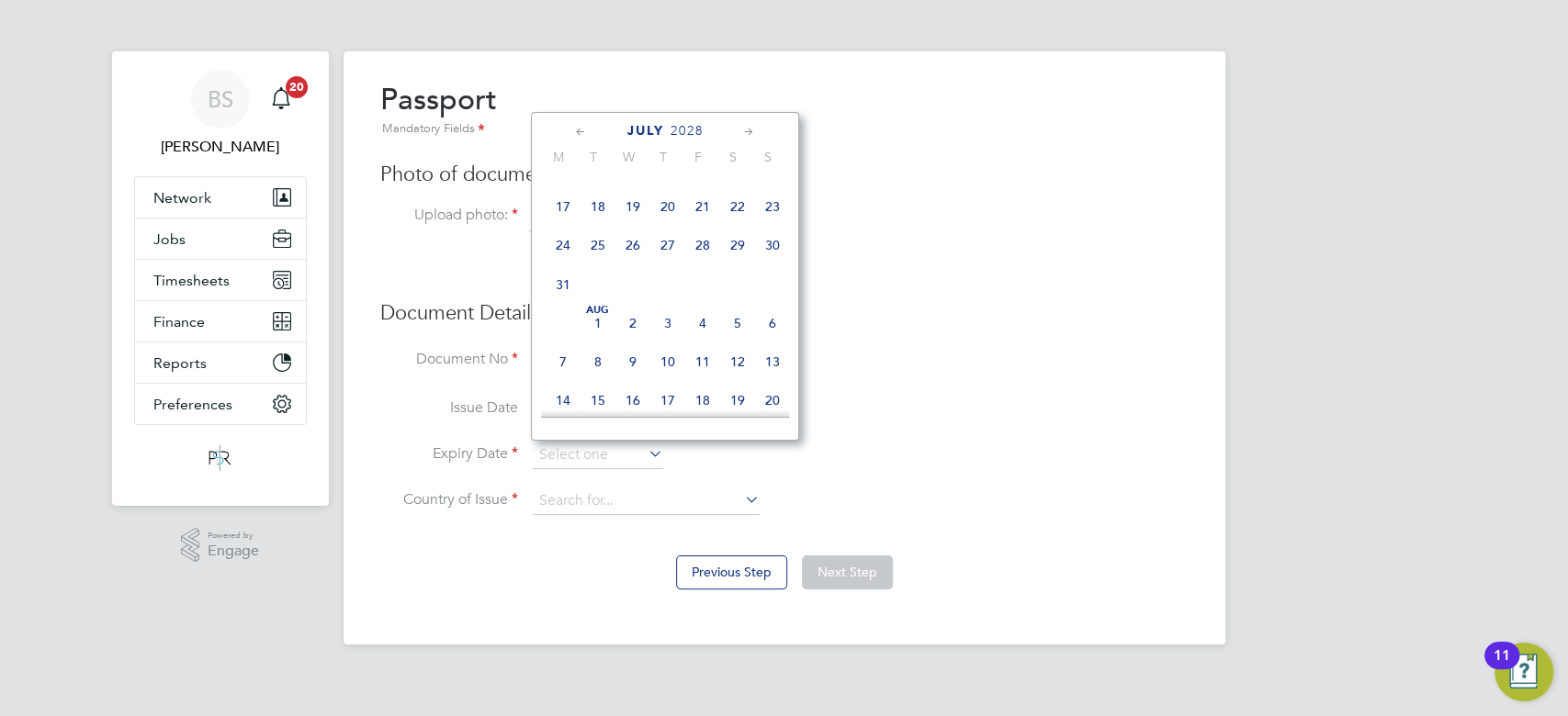
click at [749, 132] on icon at bounding box center [748, 132] width 17 height 20
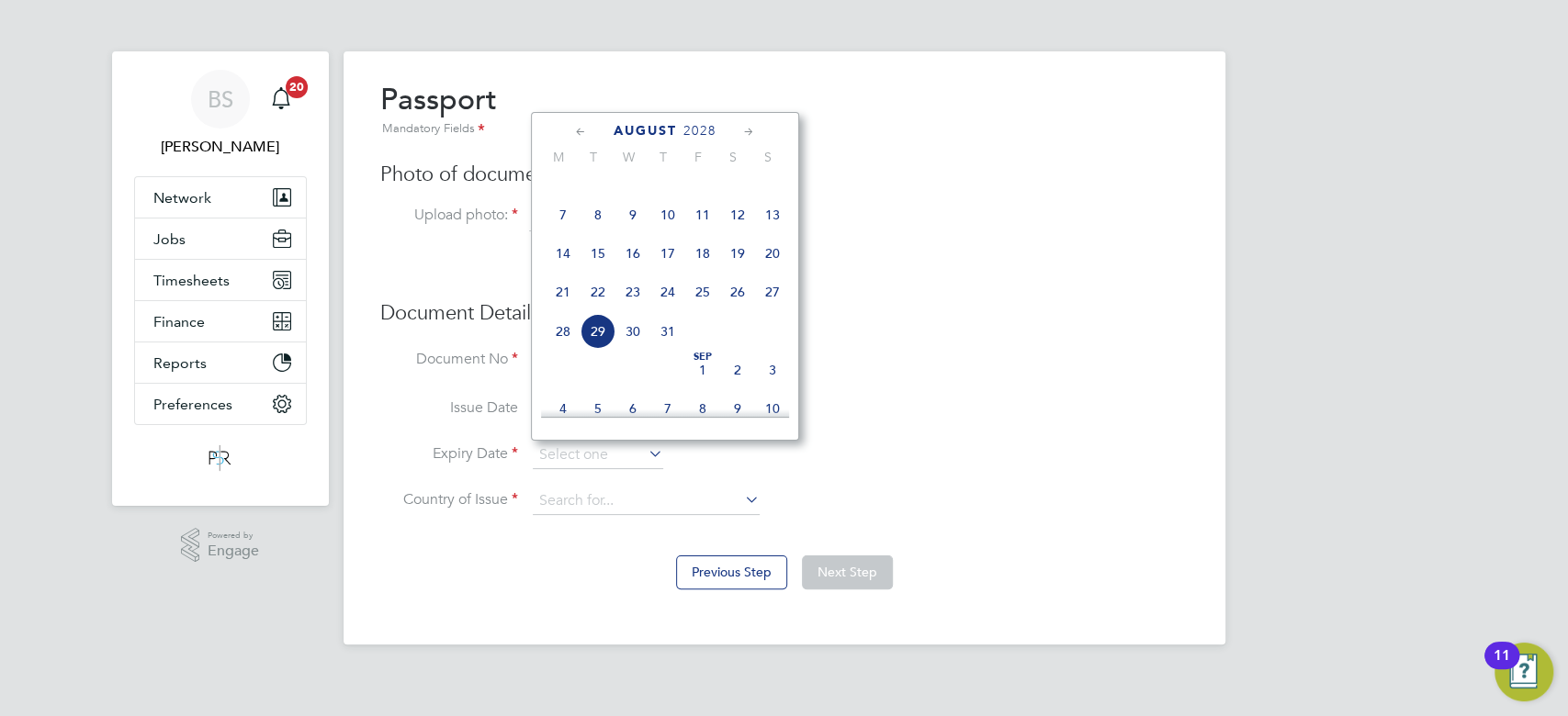
click at [749, 132] on icon at bounding box center [748, 132] width 17 height 20
click at [774, 264] on span "17" at bounding box center [772, 246] width 35 height 35
type input "[DATE]"
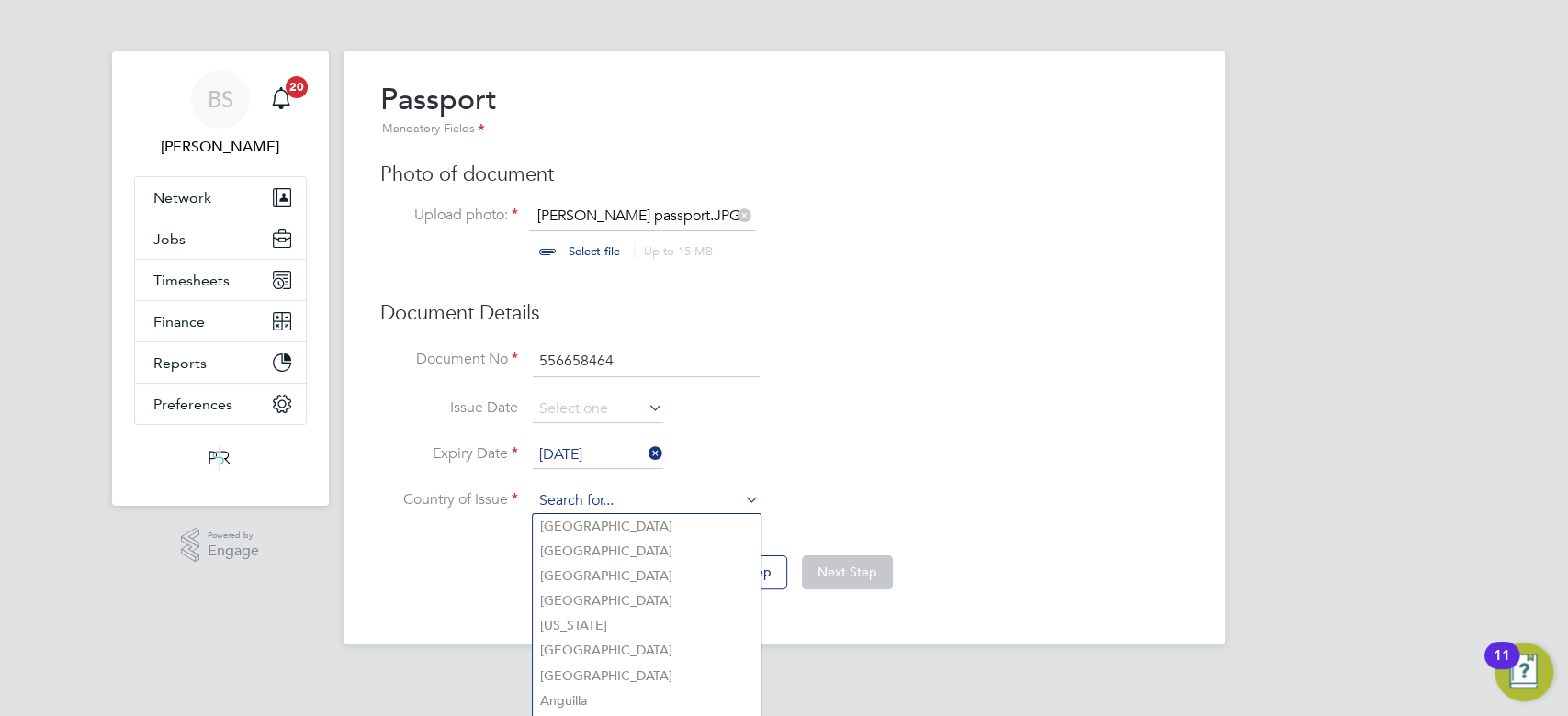
click at [657, 504] on input at bounding box center [646, 501] width 227 height 28
type input "n"
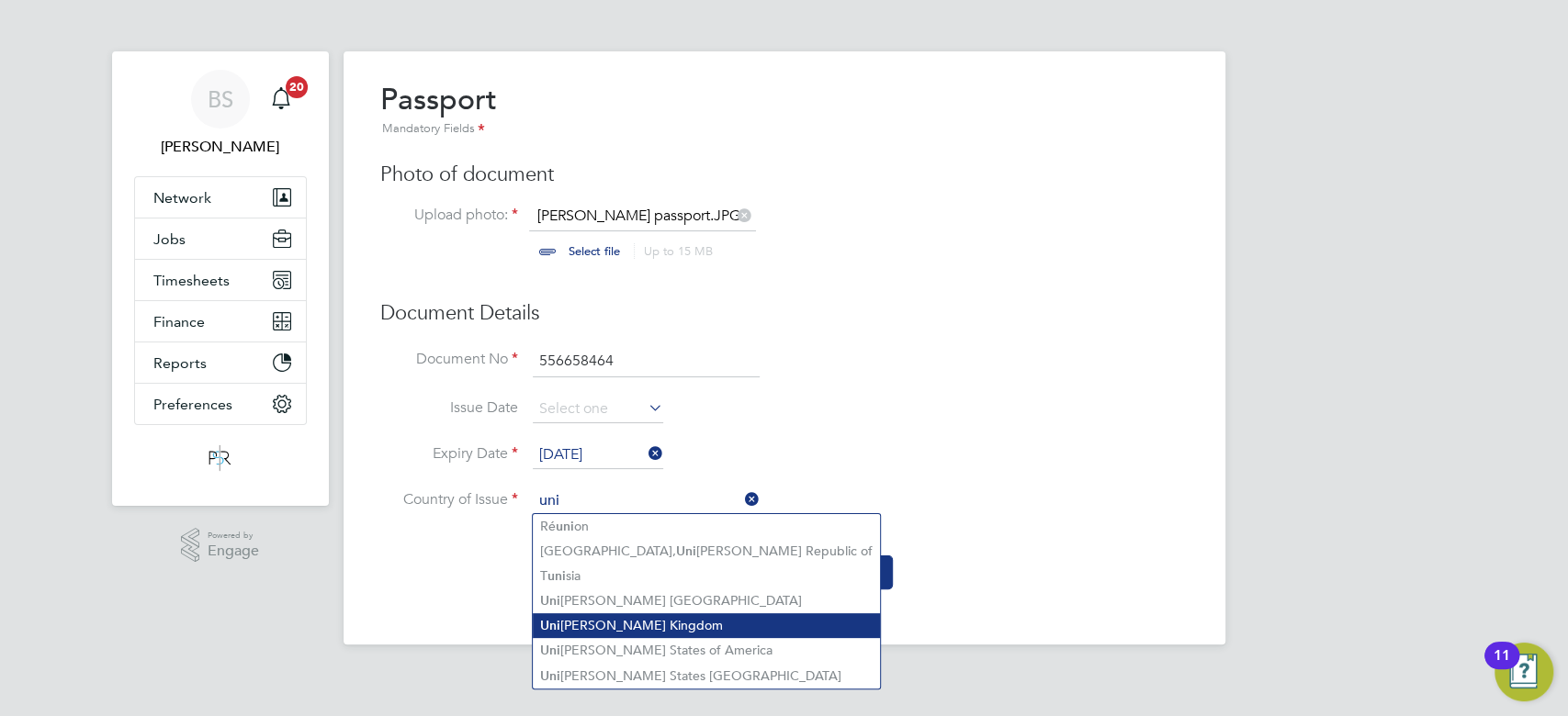
click at [625, 613] on li "Uni [PERSON_NAME] Kingdom" at bounding box center [707, 625] width 348 height 25
type input "[GEOGRAPHIC_DATA]"
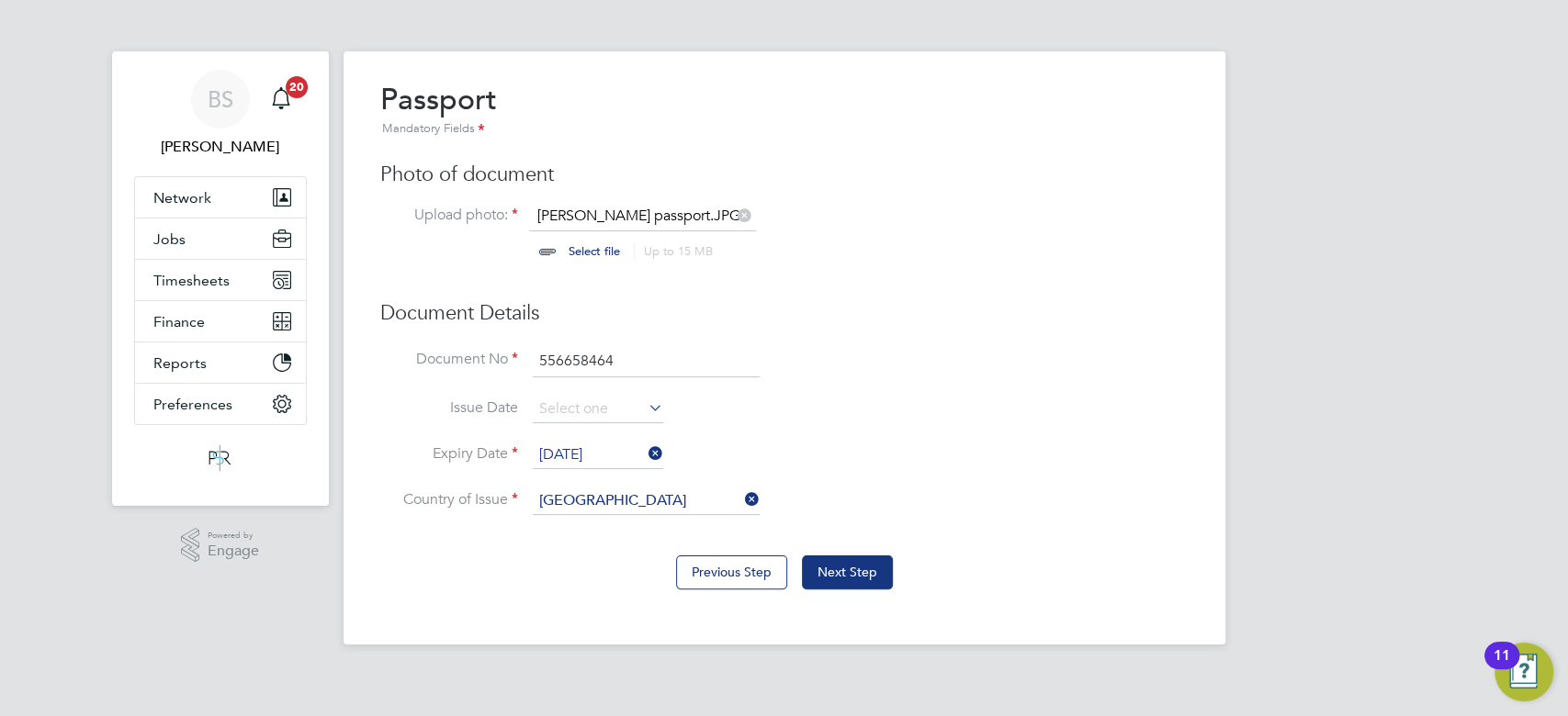
click at [986, 391] on li "Document No 556658464" at bounding box center [784, 371] width 808 height 52
click at [867, 579] on button "Next Step" at bounding box center [847, 572] width 91 height 33
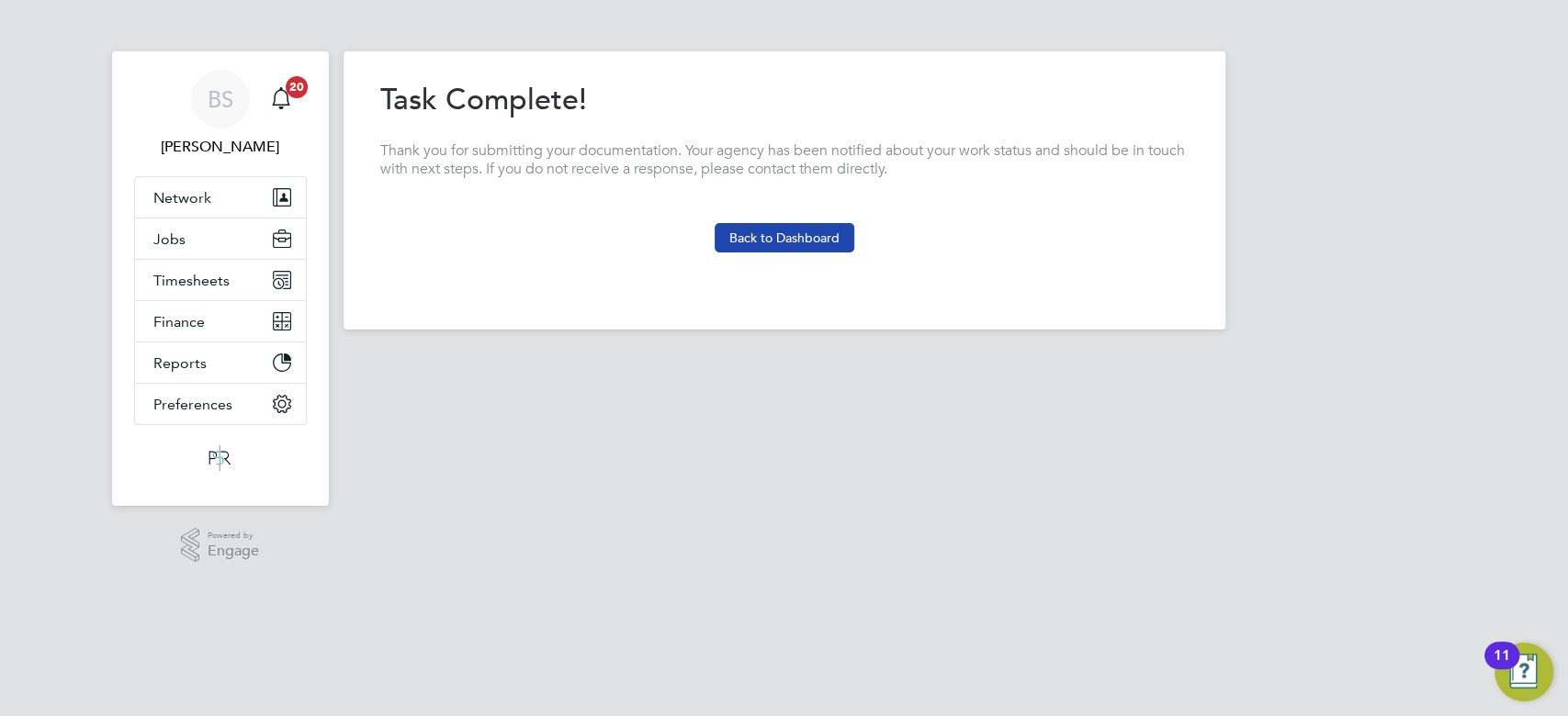
click at [808, 236] on button "Back to Dashboard" at bounding box center [785, 238] width 140 height 29
